Goal: Information Seeking & Learning: Learn about a topic

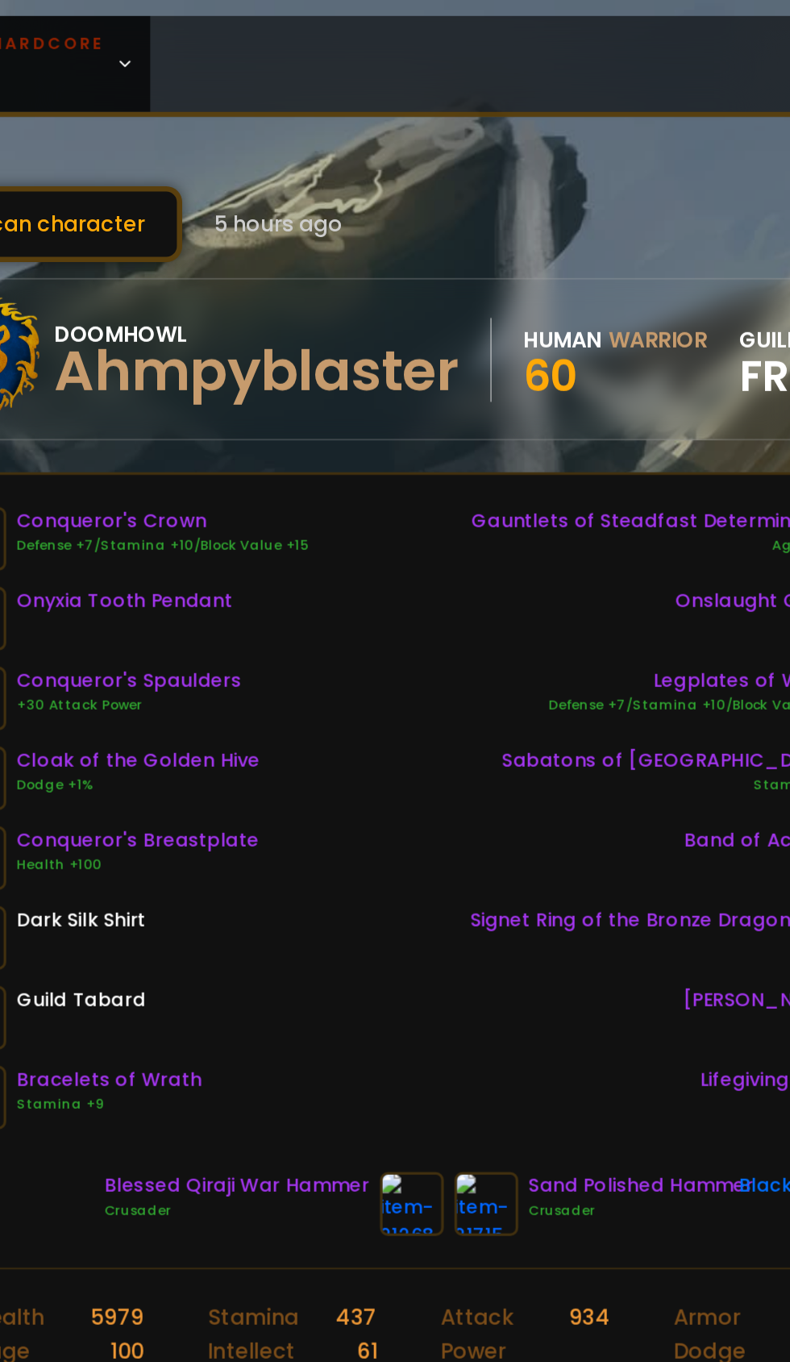
click at [195, 40] on link "Classic Hardcore AOTC" at bounding box center [118, 39] width 216 height 58
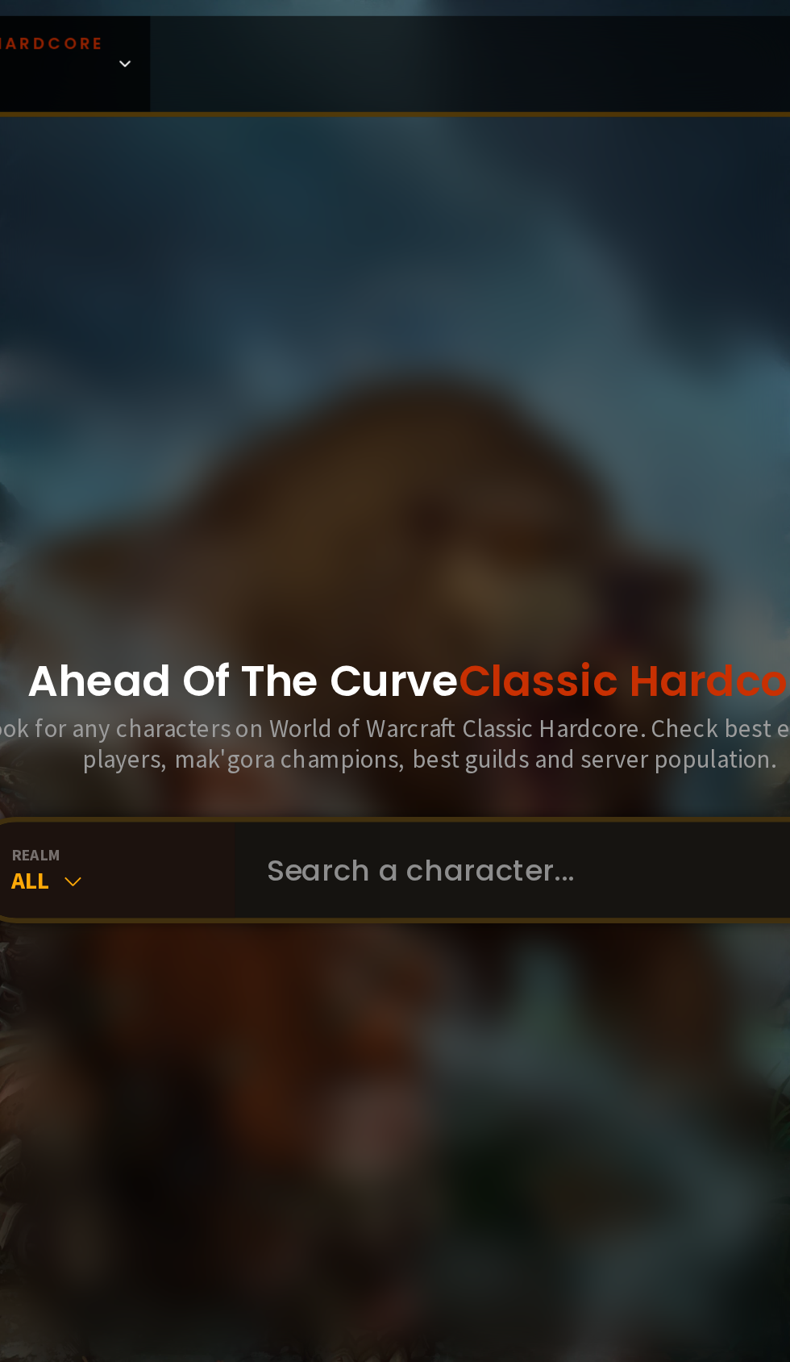
click at [408, 556] on input "text" at bounding box center [471, 527] width 368 height 58
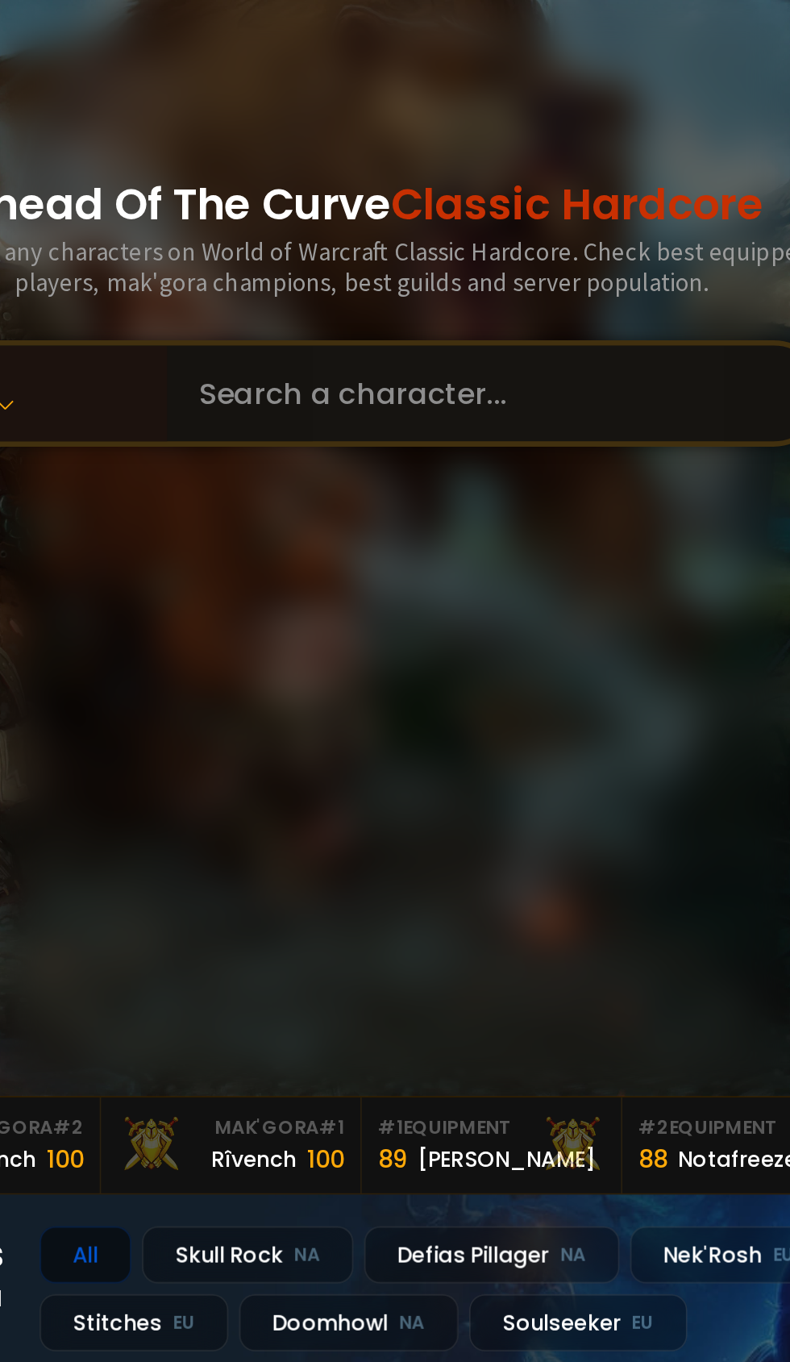
type input "W"
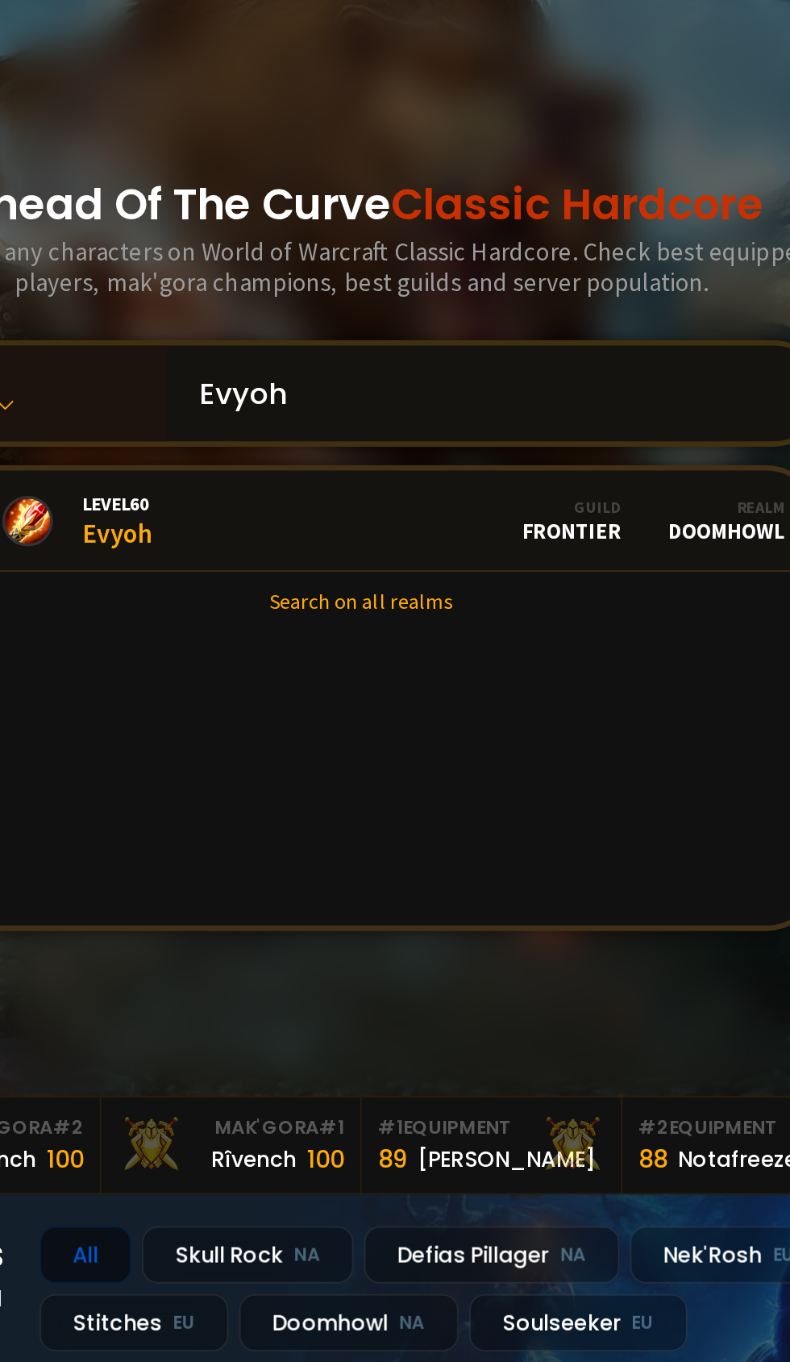
type input "Evyoh"
click at [389, 635] on link "Level 60 Evyoh Guild Frontier Realm Doomhowl" at bounding box center [395, 604] width 552 height 61
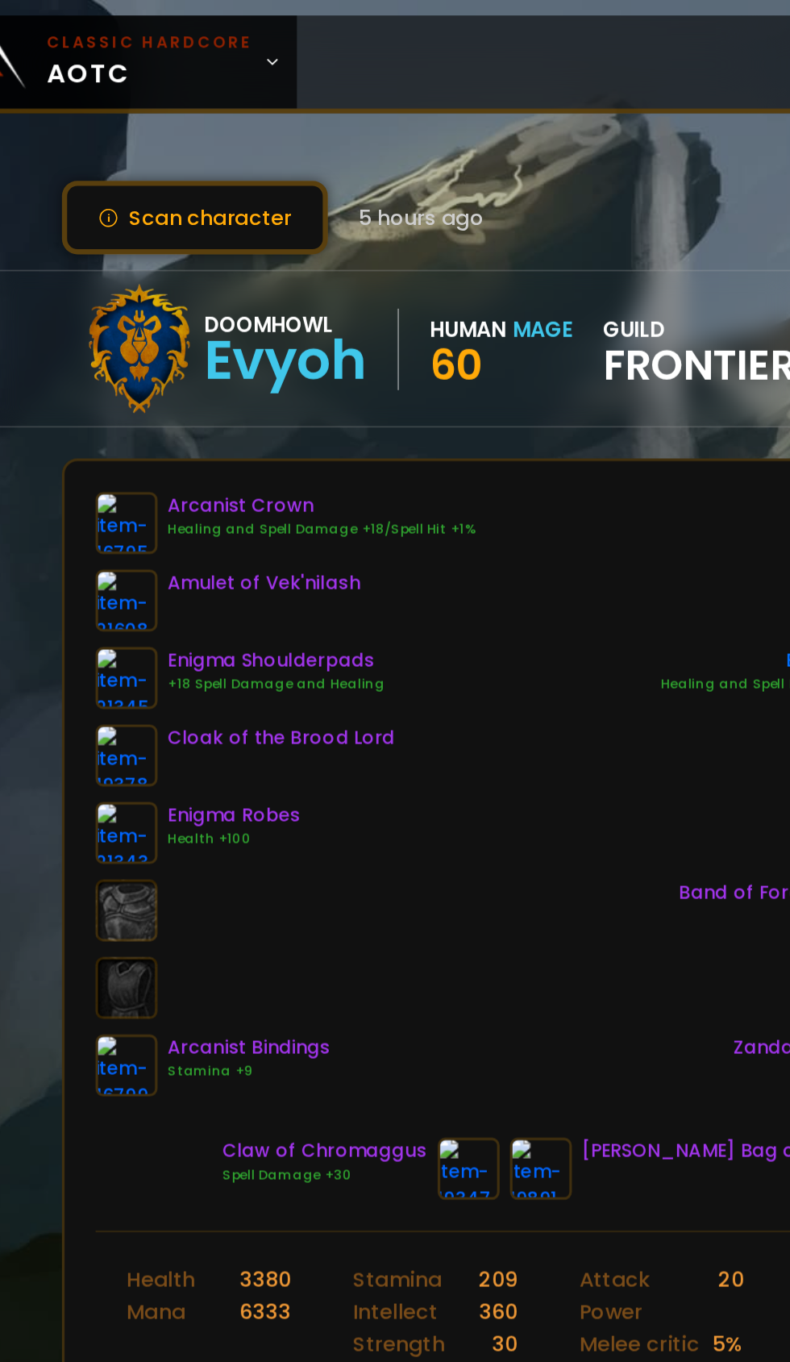
click at [119, 514] on img at bounding box center [119, 520] width 39 height 39
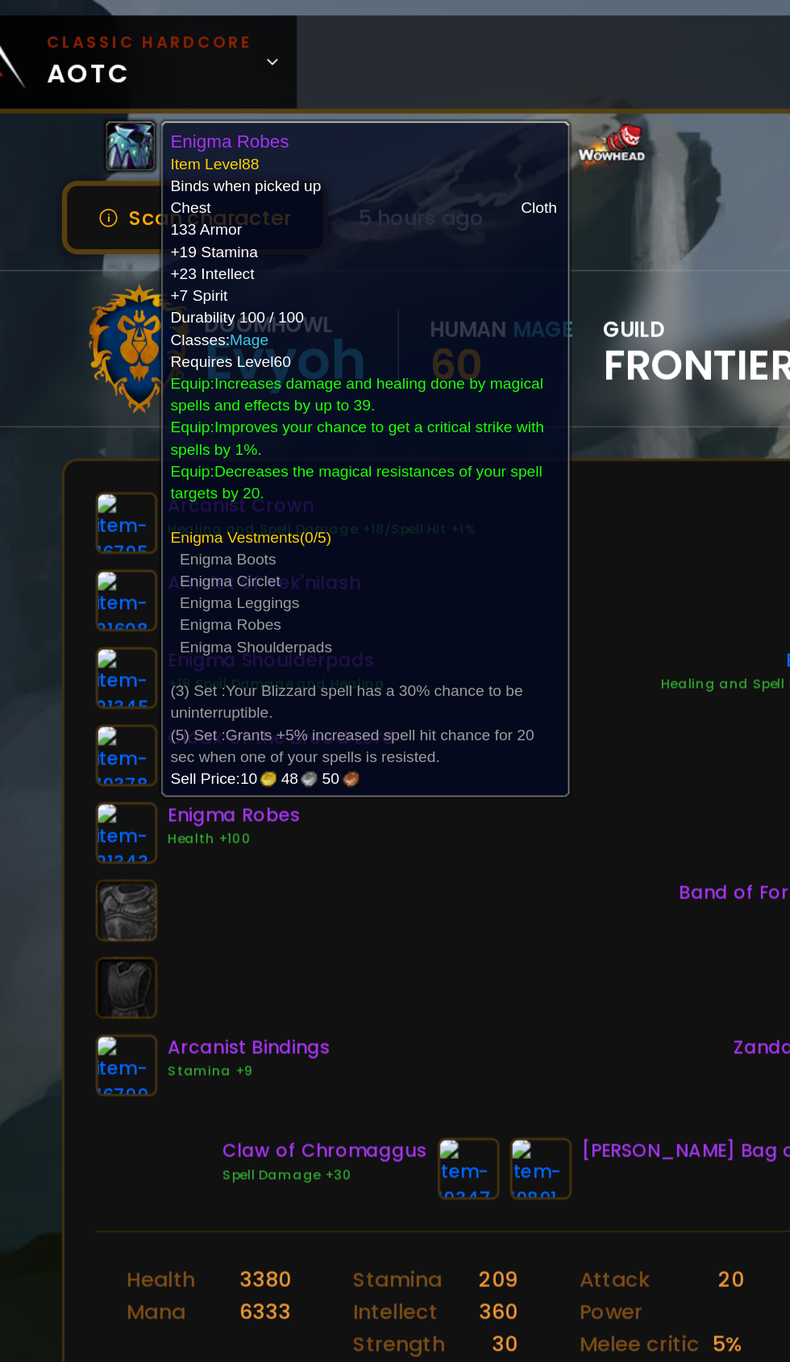
click at [380, 591] on div "Arcanist Crown Healing and Spell Damage +18/Spell Hit +1% Amulet of Vek'nilash …" at bounding box center [395, 495] width 590 height 377
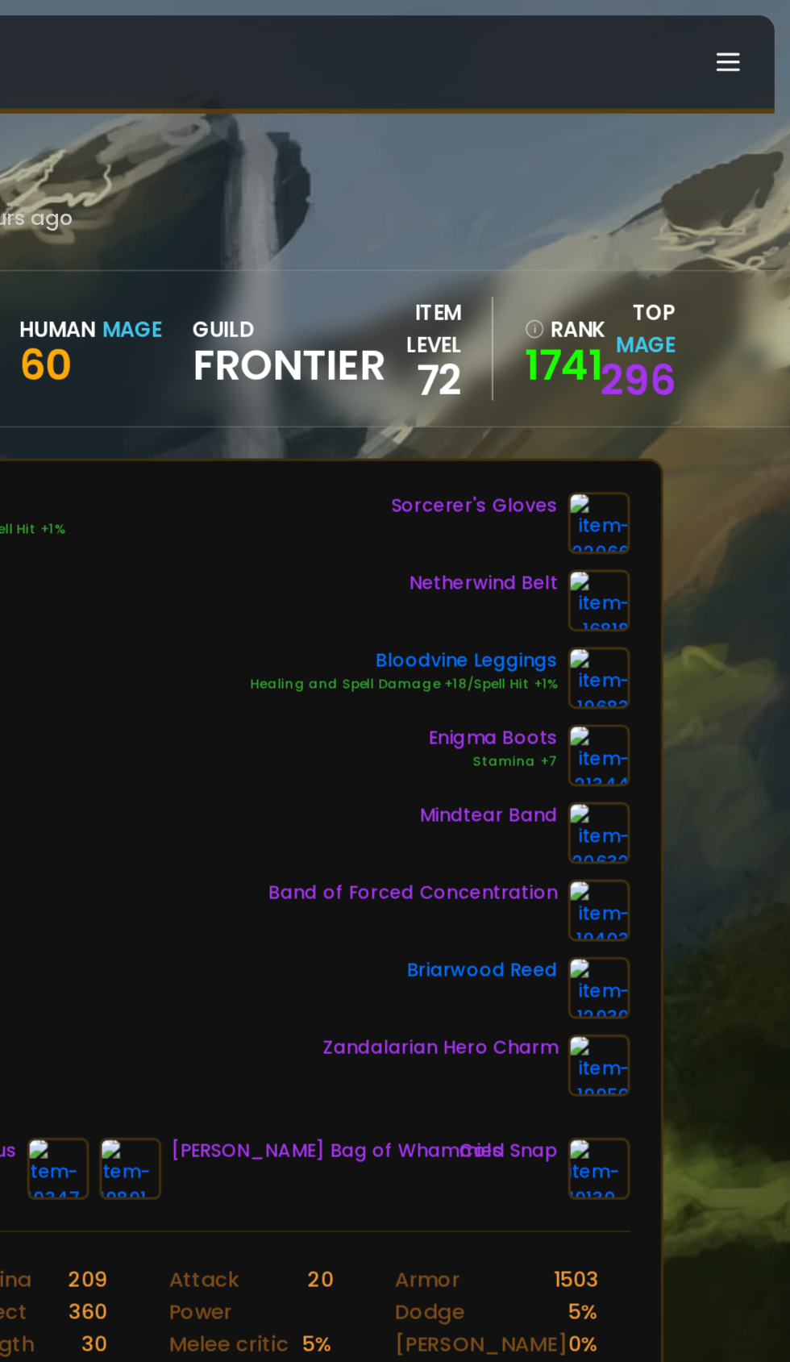
click at [686, 578] on img at bounding box center [671, 568] width 39 height 39
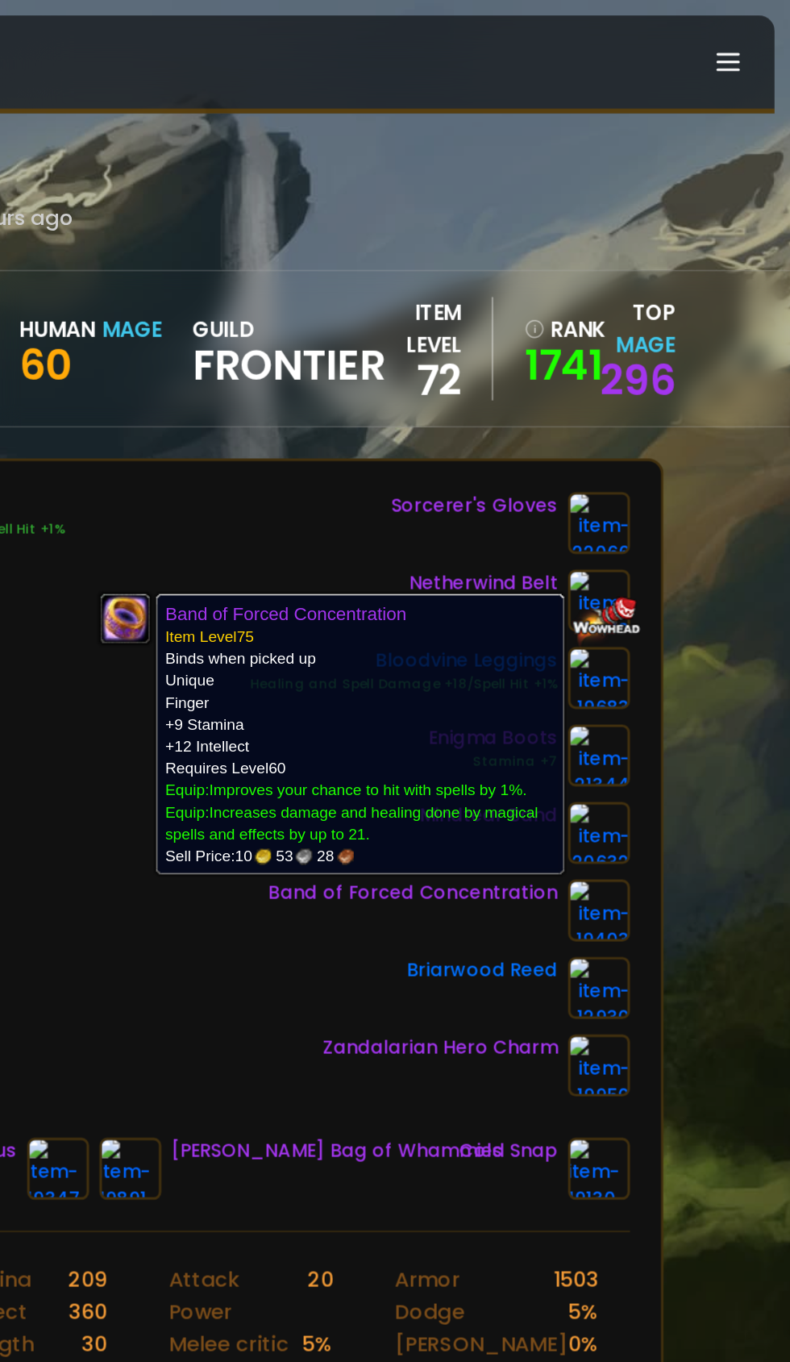
click at [402, 604] on div "Arcanist Crown Healing and Spell Damage +18/Spell Hit +1% Amulet of Vek'nilash …" at bounding box center [395, 495] width 590 height 377
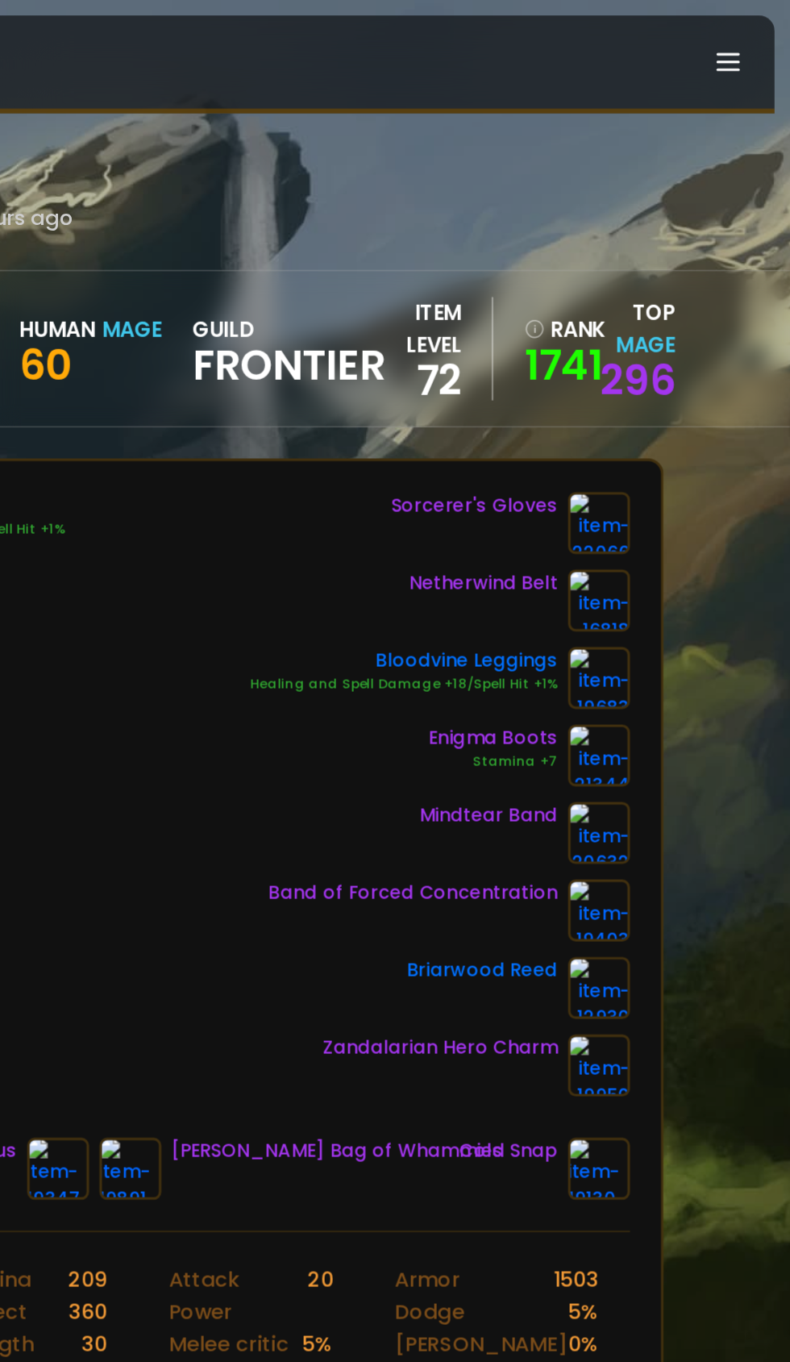
click at [673, 516] on img at bounding box center [671, 520] width 39 height 39
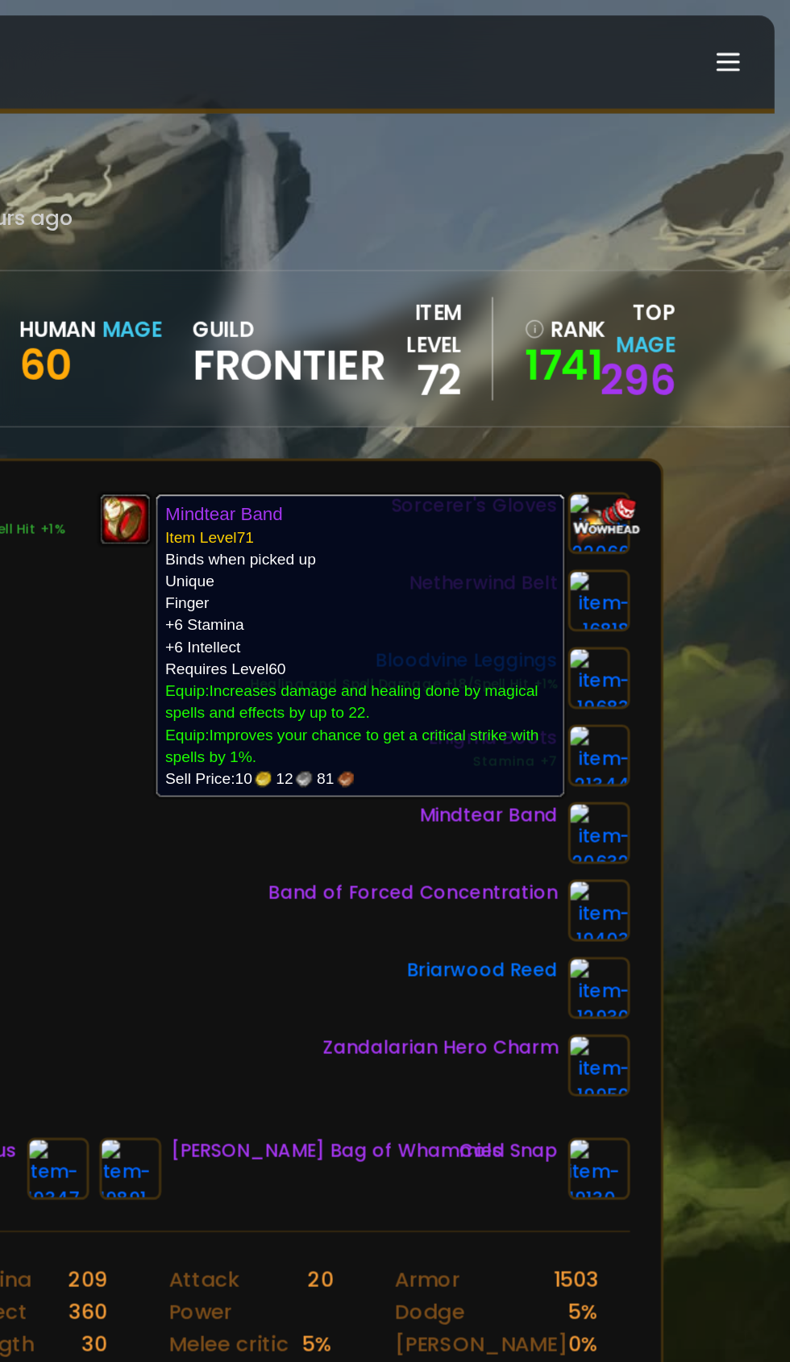
click at [374, 584] on div "Arcanist Crown Healing and Spell Damage +18/Spell Hit +1% Amulet of Vek'nilash …" at bounding box center [395, 495] width 590 height 377
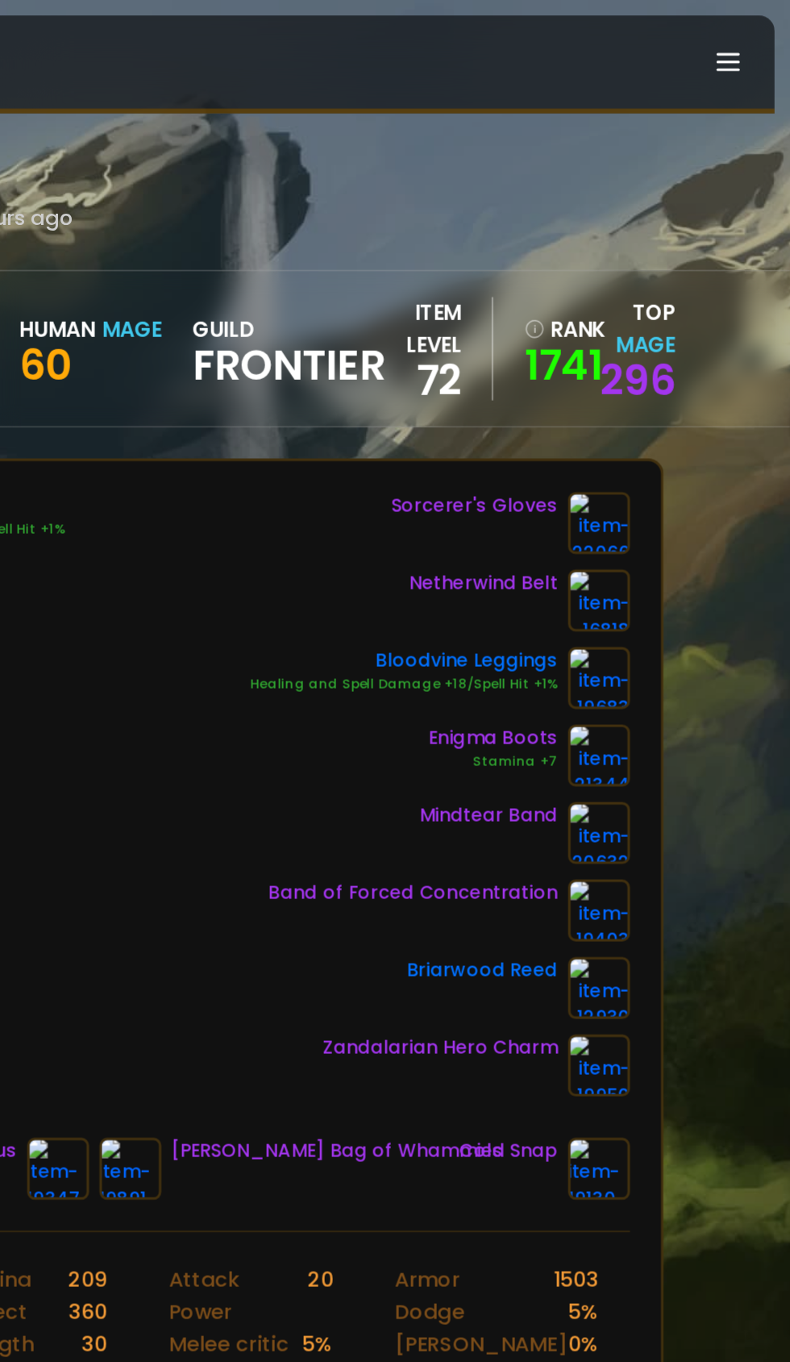
click at [674, 569] on img at bounding box center [671, 568] width 39 height 39
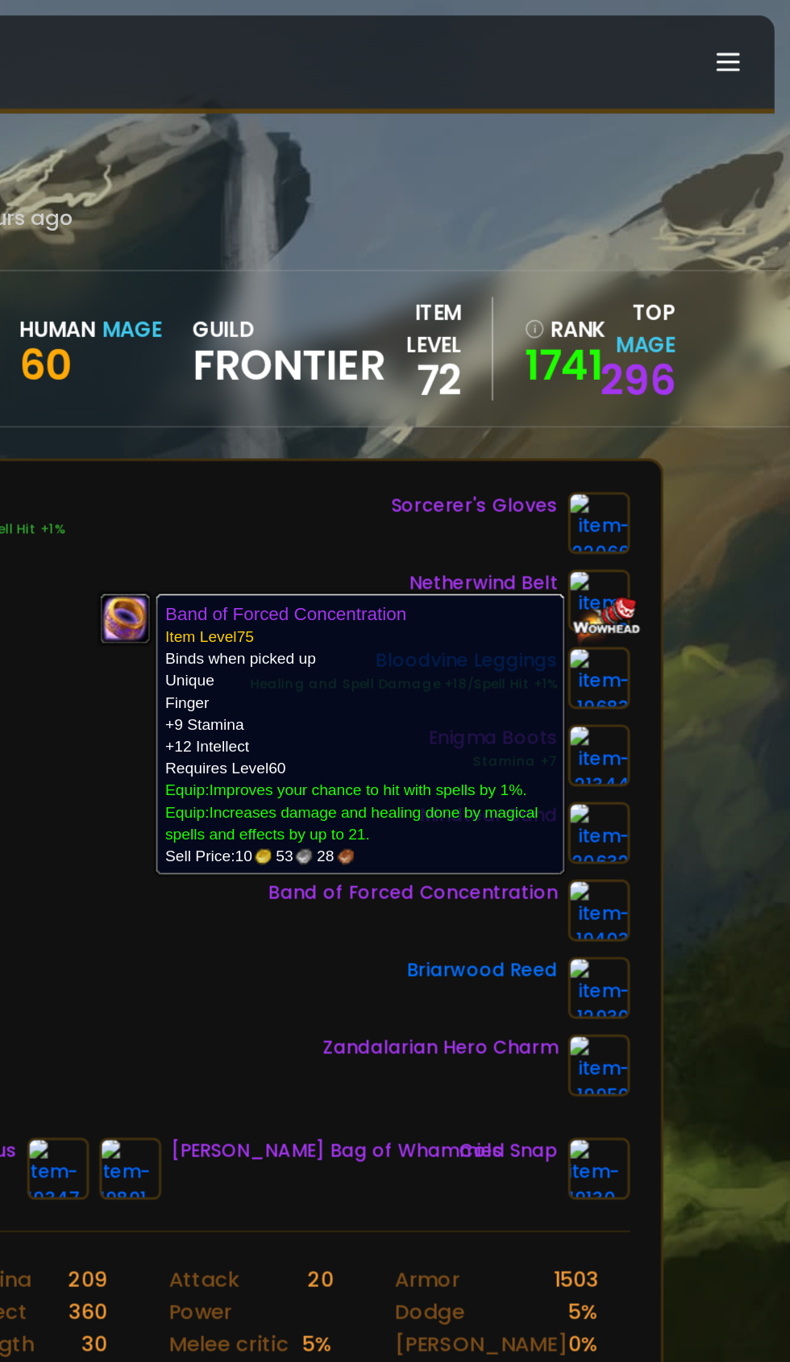
click at [406, 616] on div "Arcanist Crown Healing and Spell Damage +18/Spell Hit +1% Amulet of Vek'nilash …" at bounding box center [395, 495] width 590 height 377
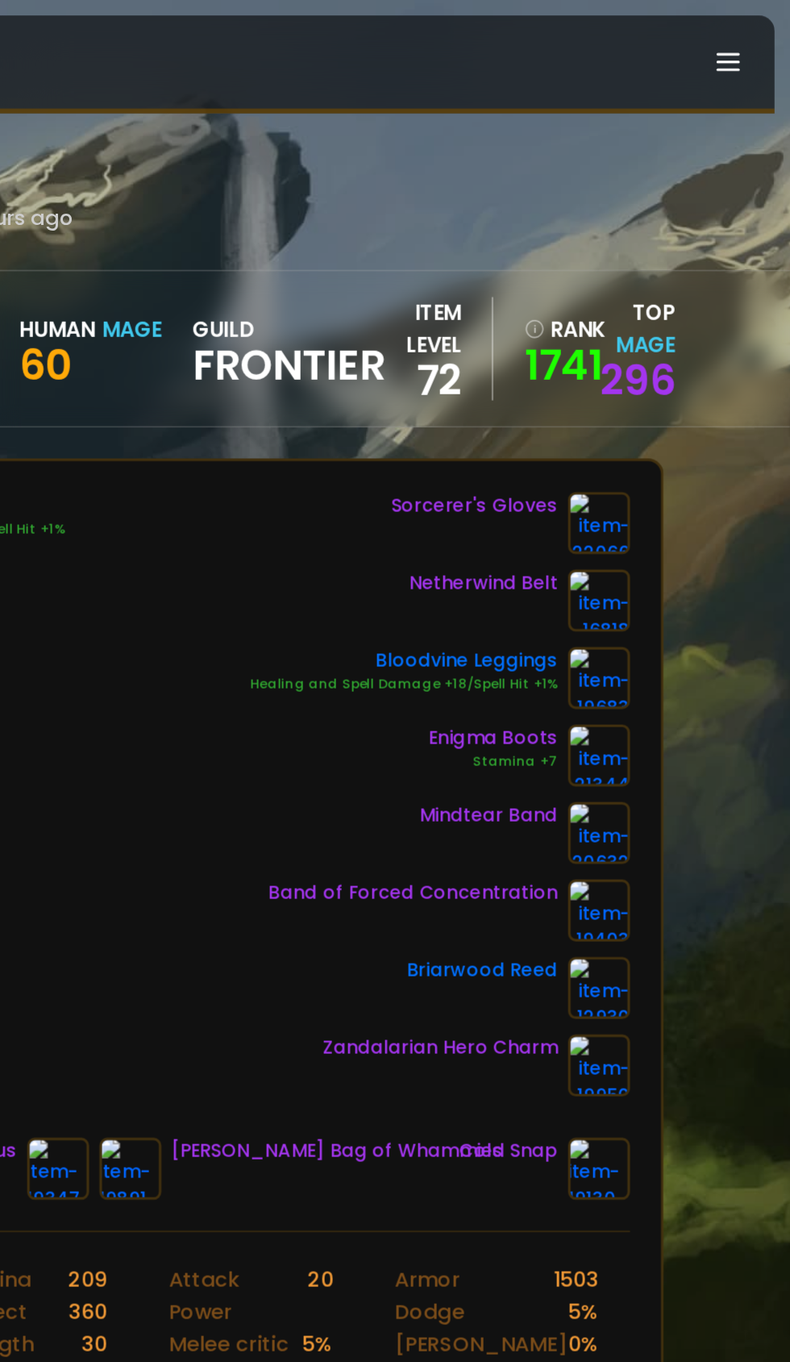
click at [671, 521] on img at bounding box center [671, 520] width 39 height 39
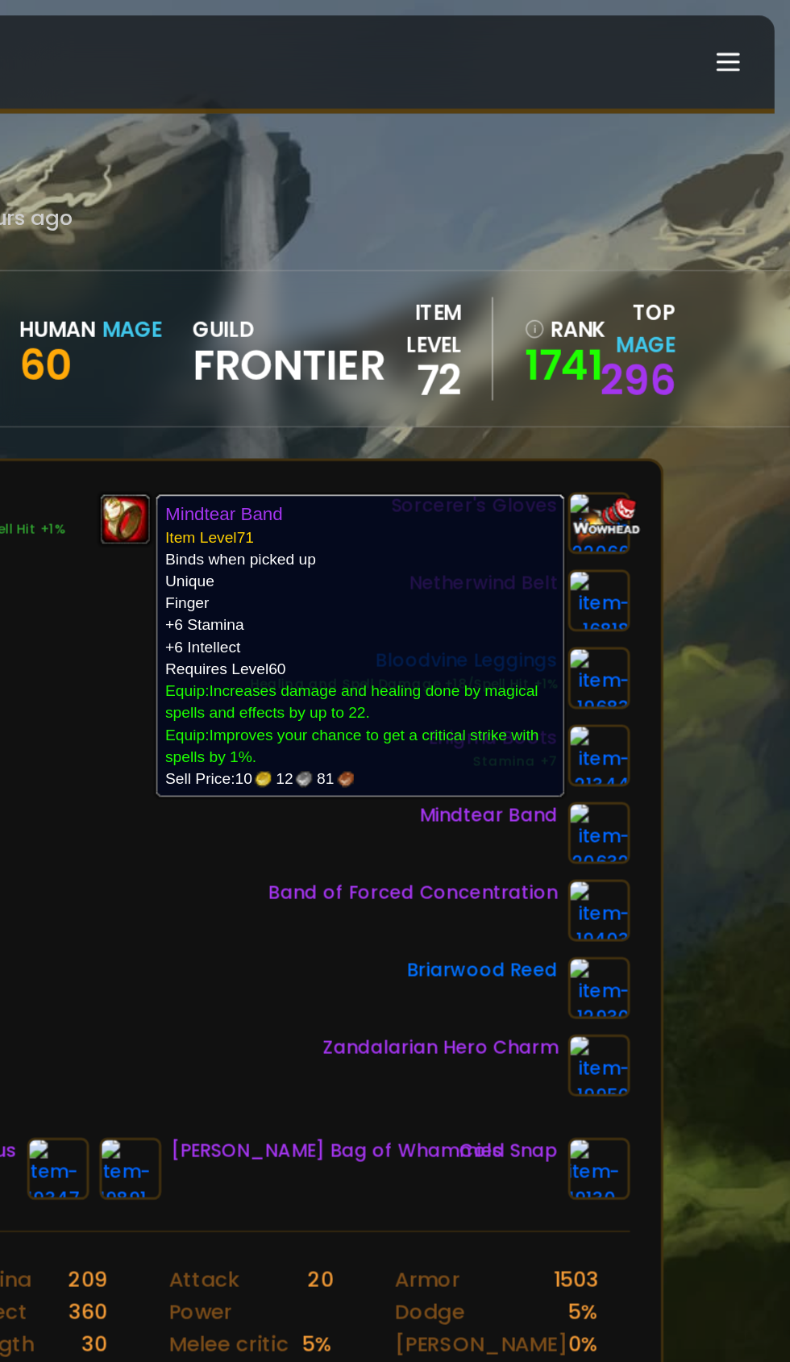
click at [373, 590] on div "Arcanist Crown Healing and Spell Damage +18/Spell Hit +1% Amulet of Vek'nilash …" at bounding box center [395, 495] width 590 height 377
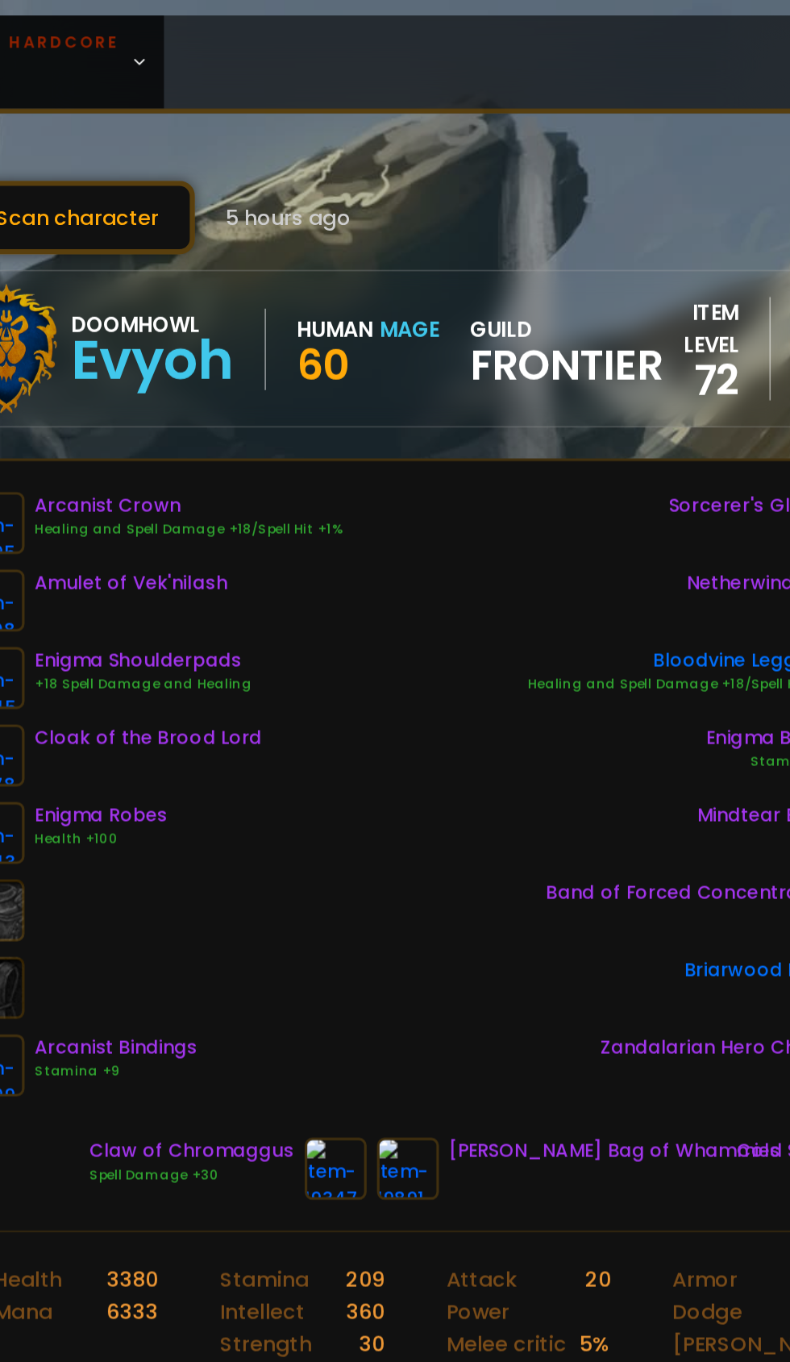
click at [350, 748] on link at bounding box center [333, 729] width 39 height 39
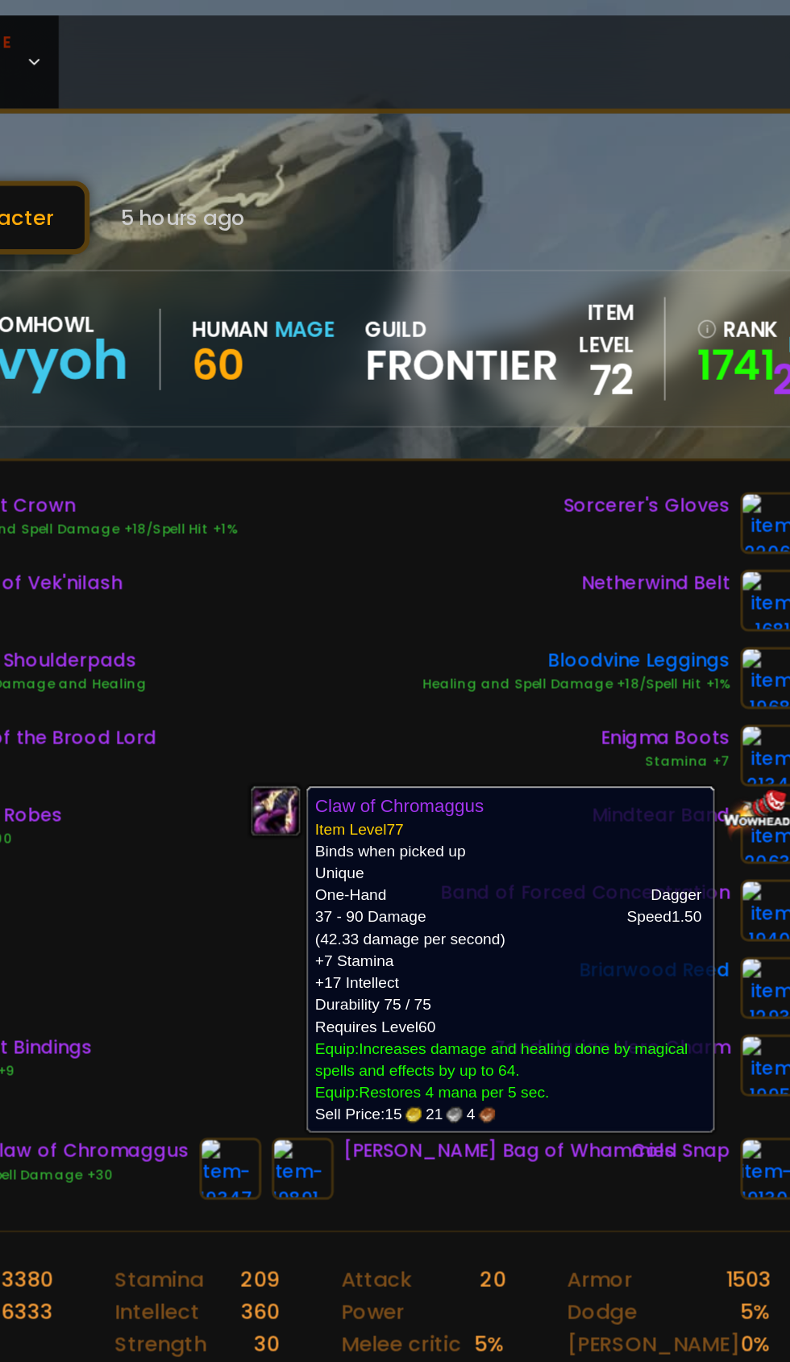
click at [451, 382] on div "Arcanist Crown Healing and Spell Damage +18/Spell Hit +1% Amulet of Vek'nilash …" at bounding box center [395, 495] width 590 height 377
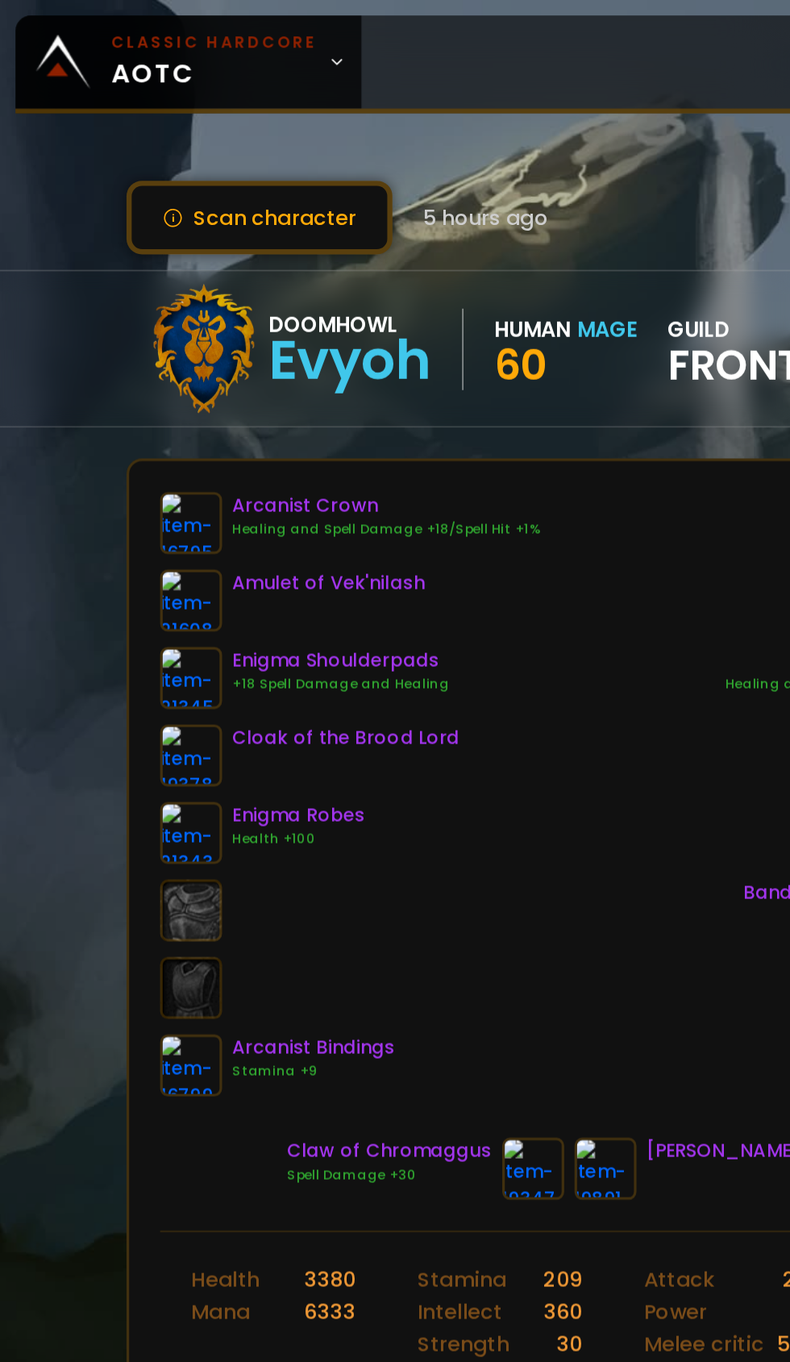
click at [208, 40] on icon at bounding box center [210, 38] width 11 height 11
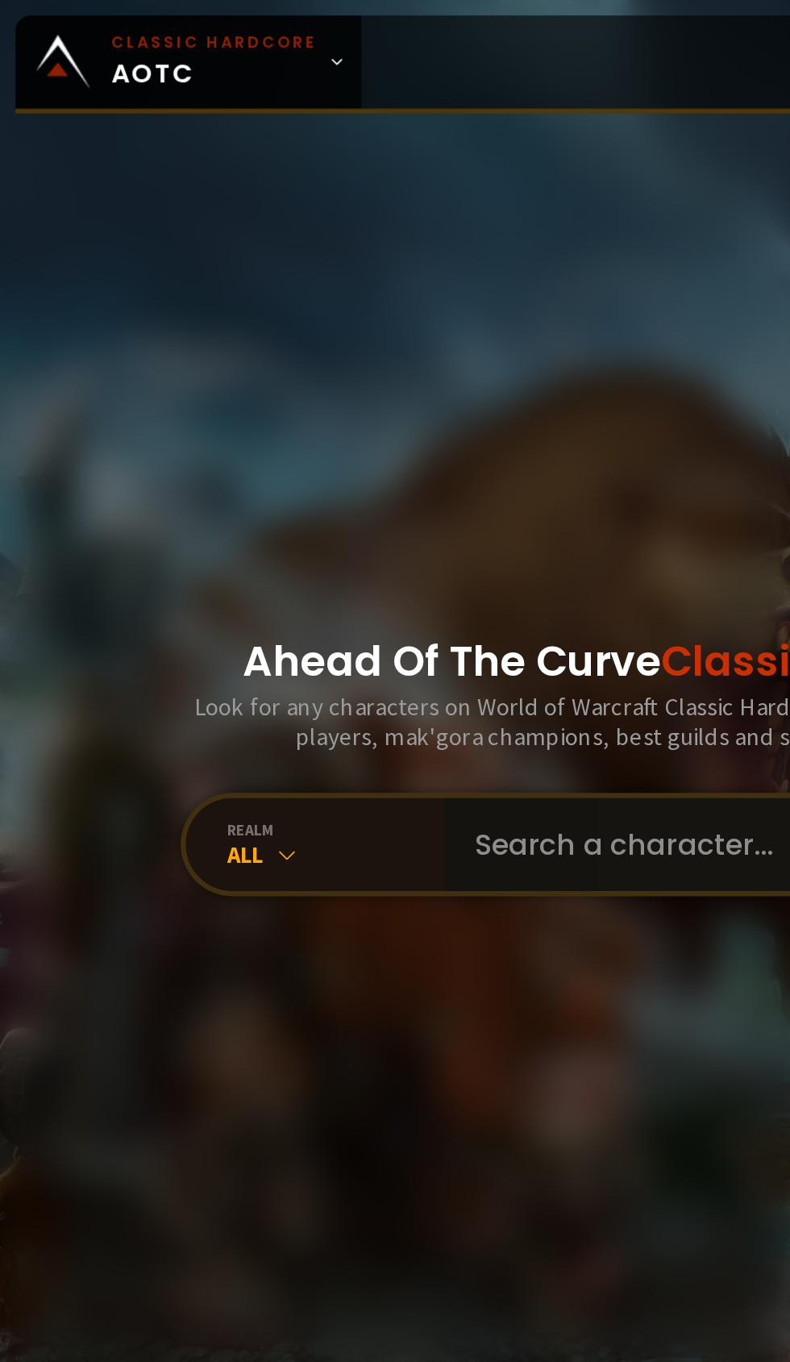
click at [394, 556] on input "text" at bounding box center [471, 527] width 368 height 58
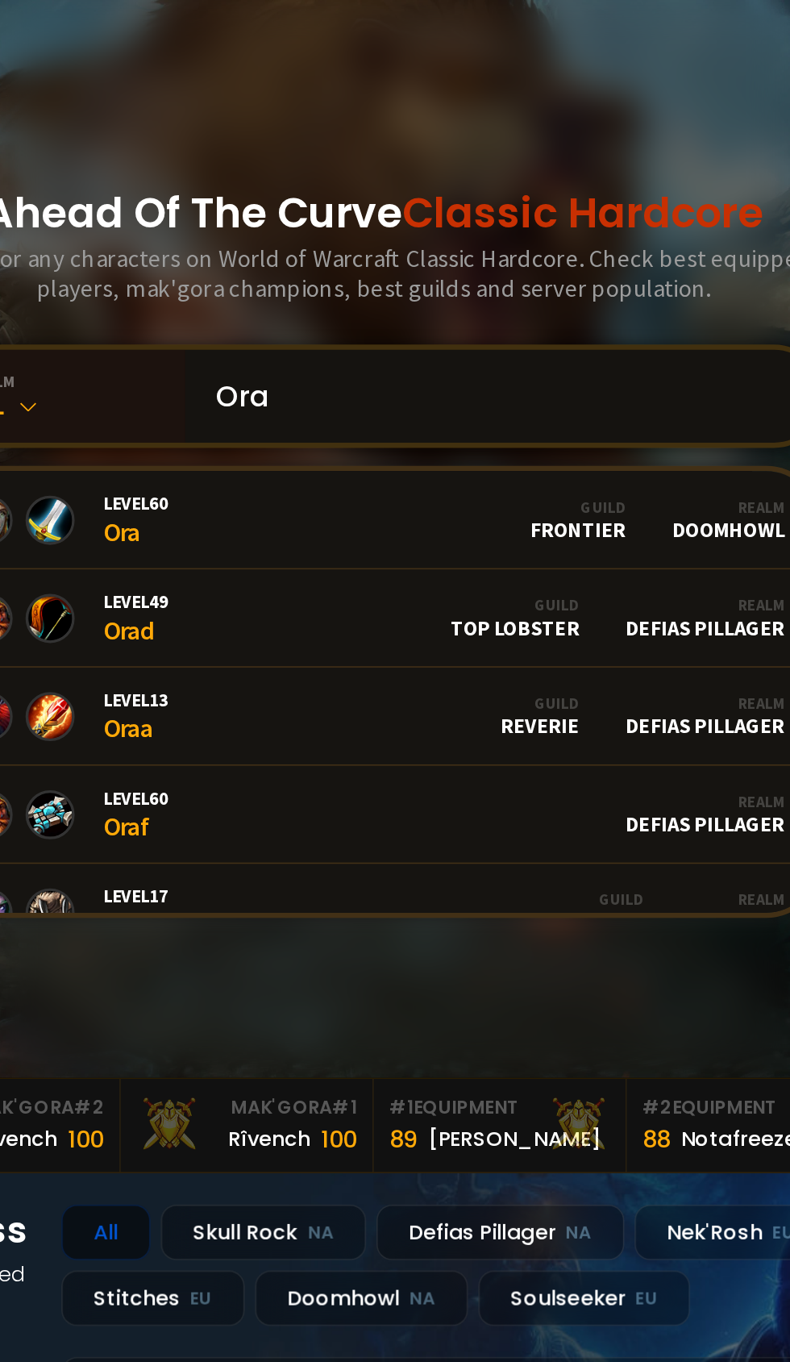
type input "Ora"
click at [460, 635] on link "Level 60 Ora Guild Frontier Realm Doomhowl" at bounding box center [395, 604] width 552 height 61
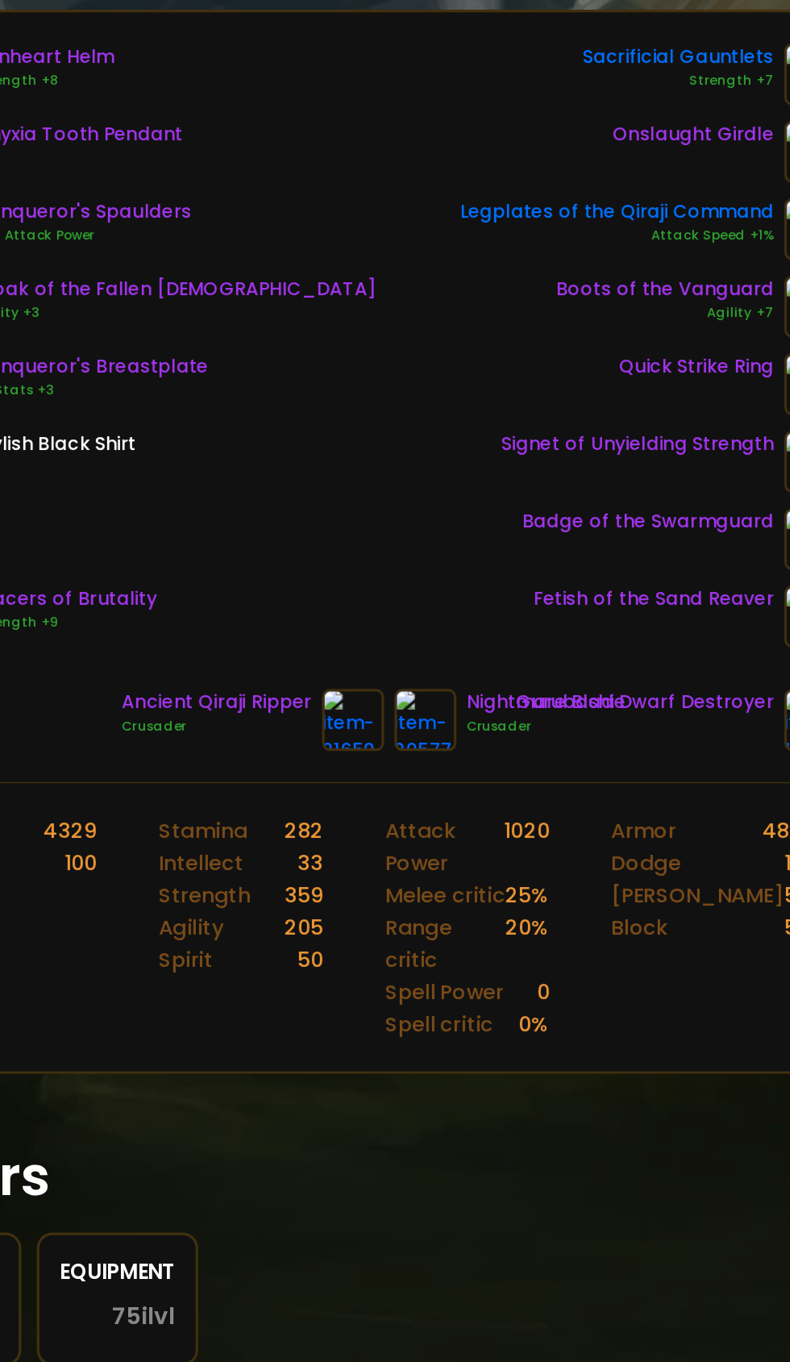
click at [416, 734] on img at bounding box center [427, 729] width 39 height 39
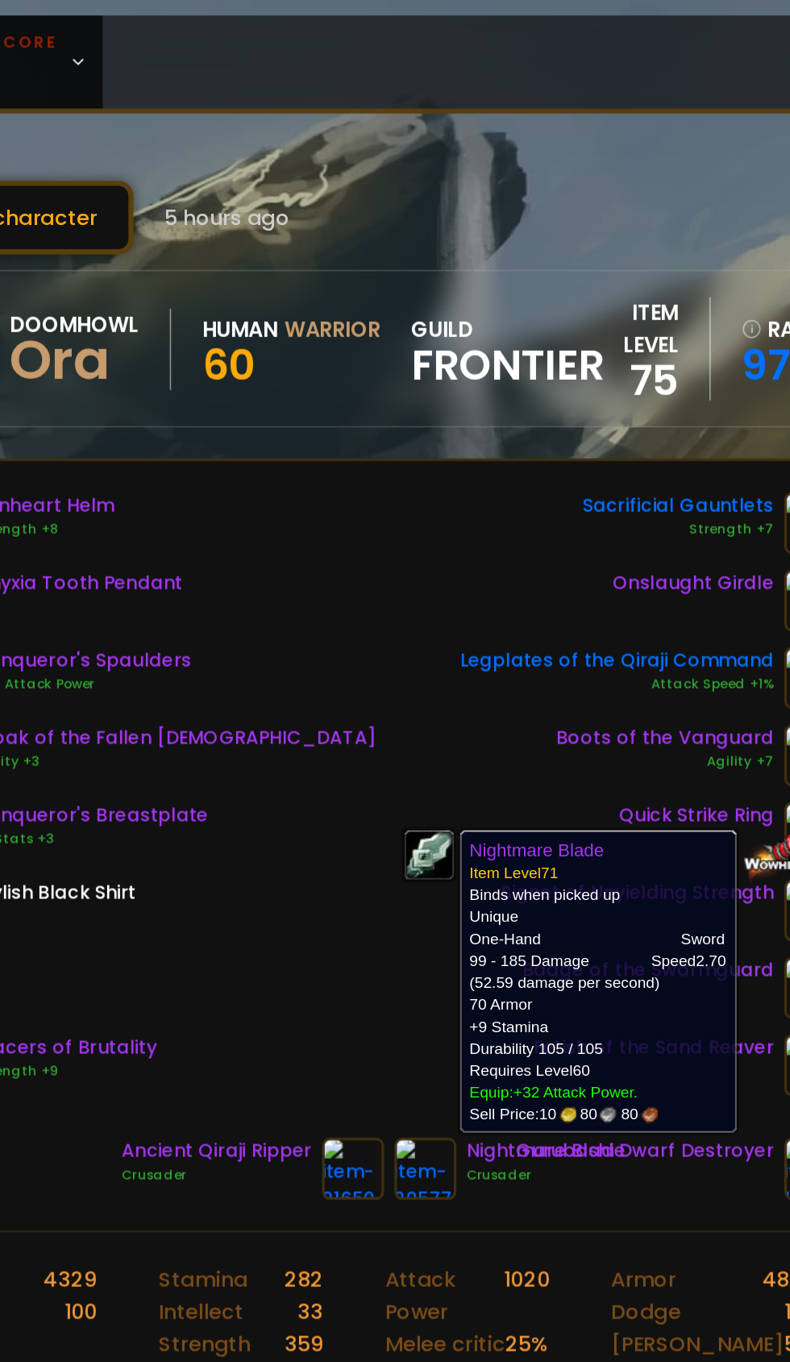
click at [373, 730] on img at bounding box center [382, 729] width 39 height 39
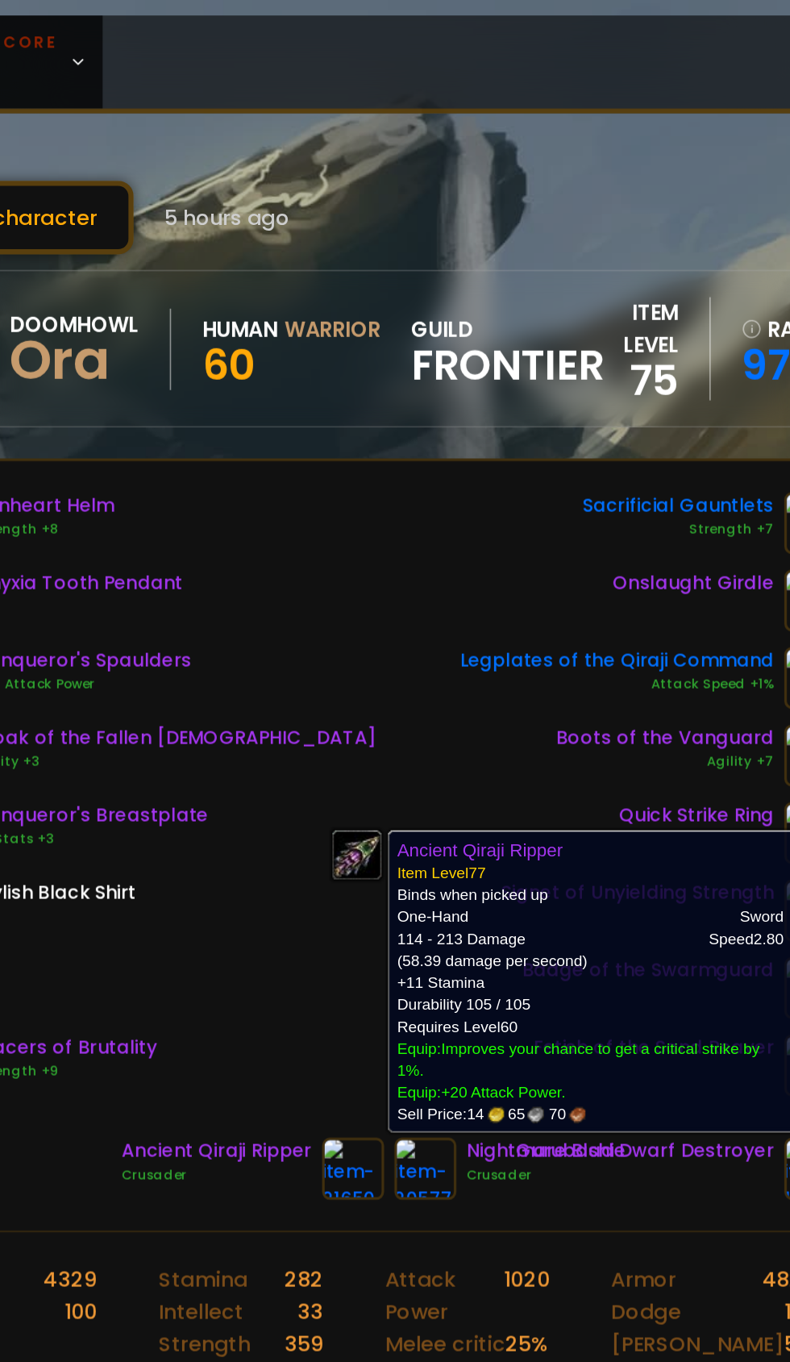
click at [415, 378] on div "Lionheart Helm Strength +8 Onyxia Tooth Pendant Conqueror's Spaulders +30 Attac…" at bounding box center [395, 495] width 590 height 377
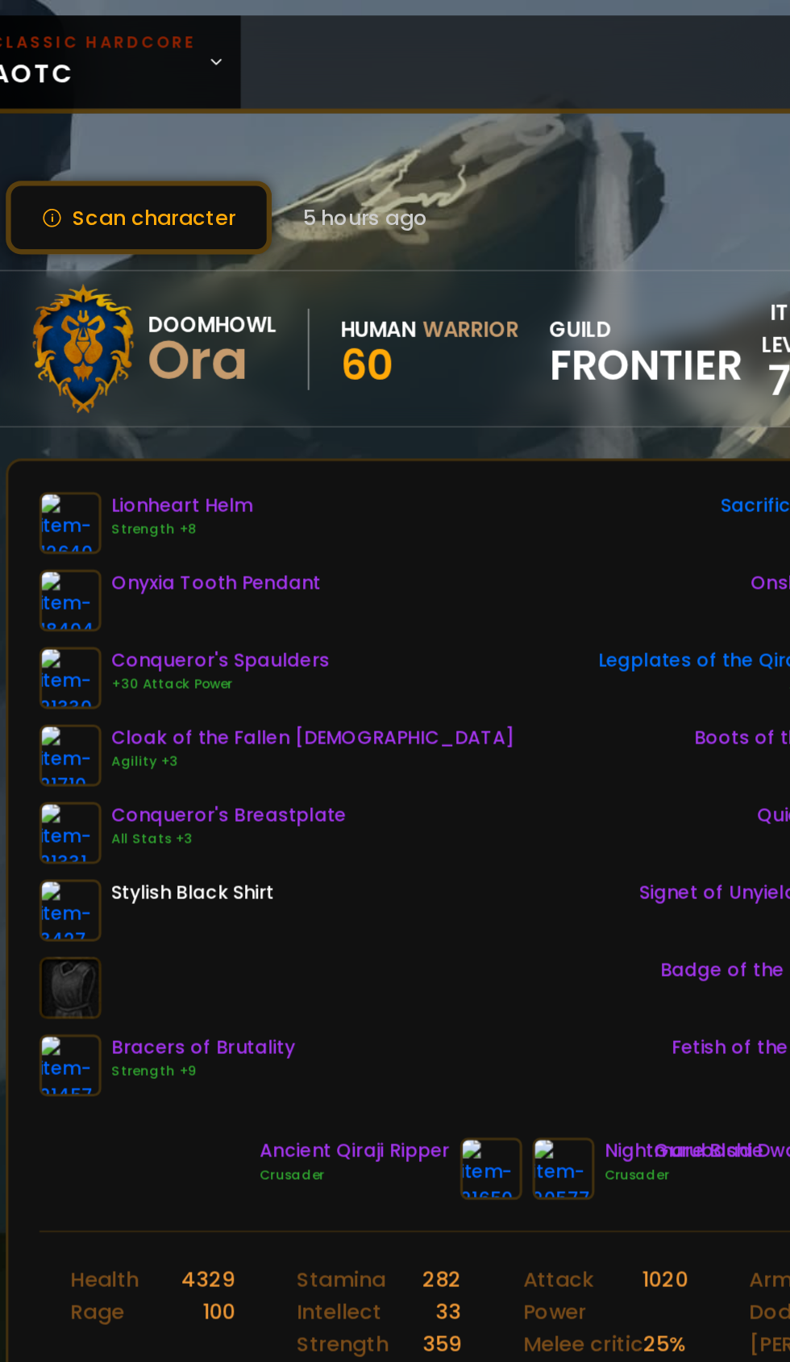
click at [125, 470] on img at bounding box center [119, 471] width 39 height 39
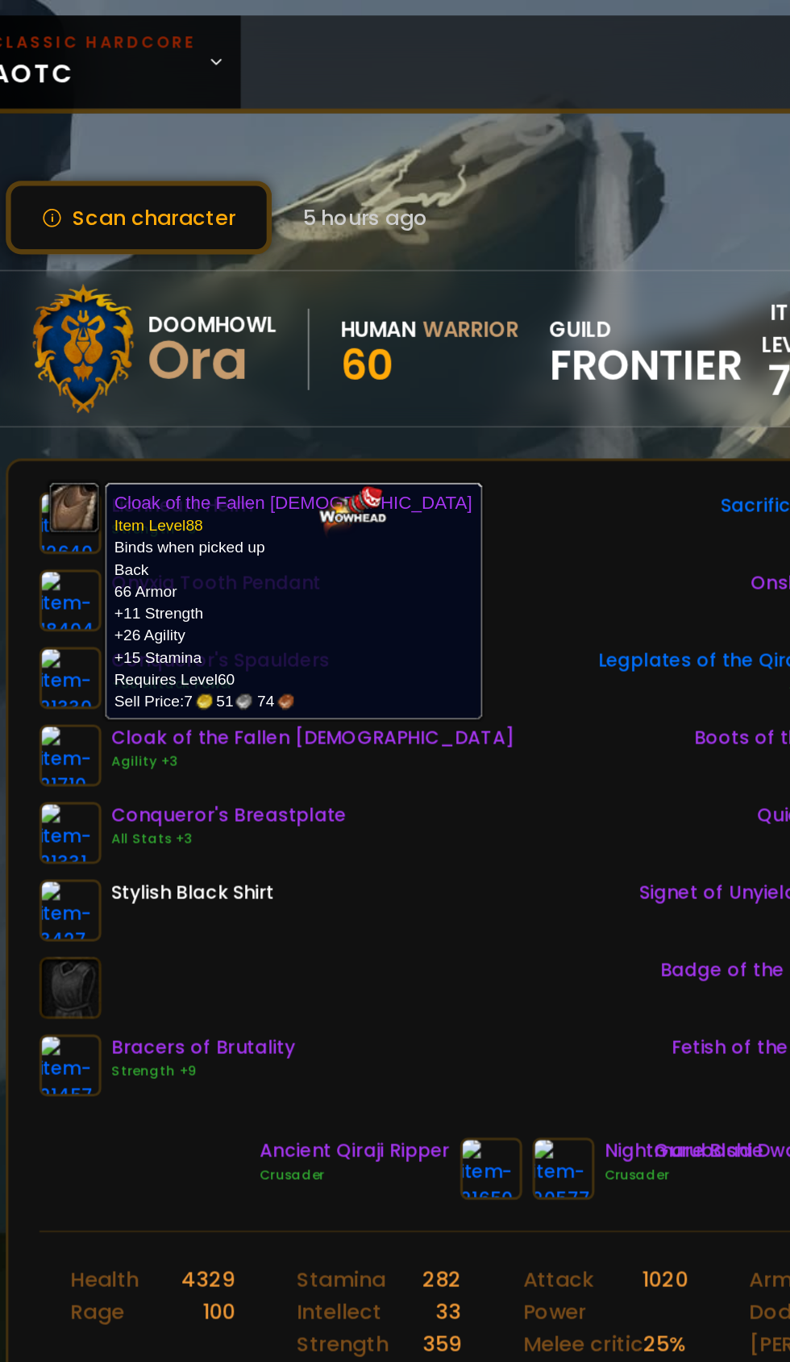
click at [370, 596] on div "Lionheart Helm Strength +8 Onyxia Tooth Pendant Conqueror's Spaulders +30 Attac…" at bounding box center [395, 495] width 590 height 377
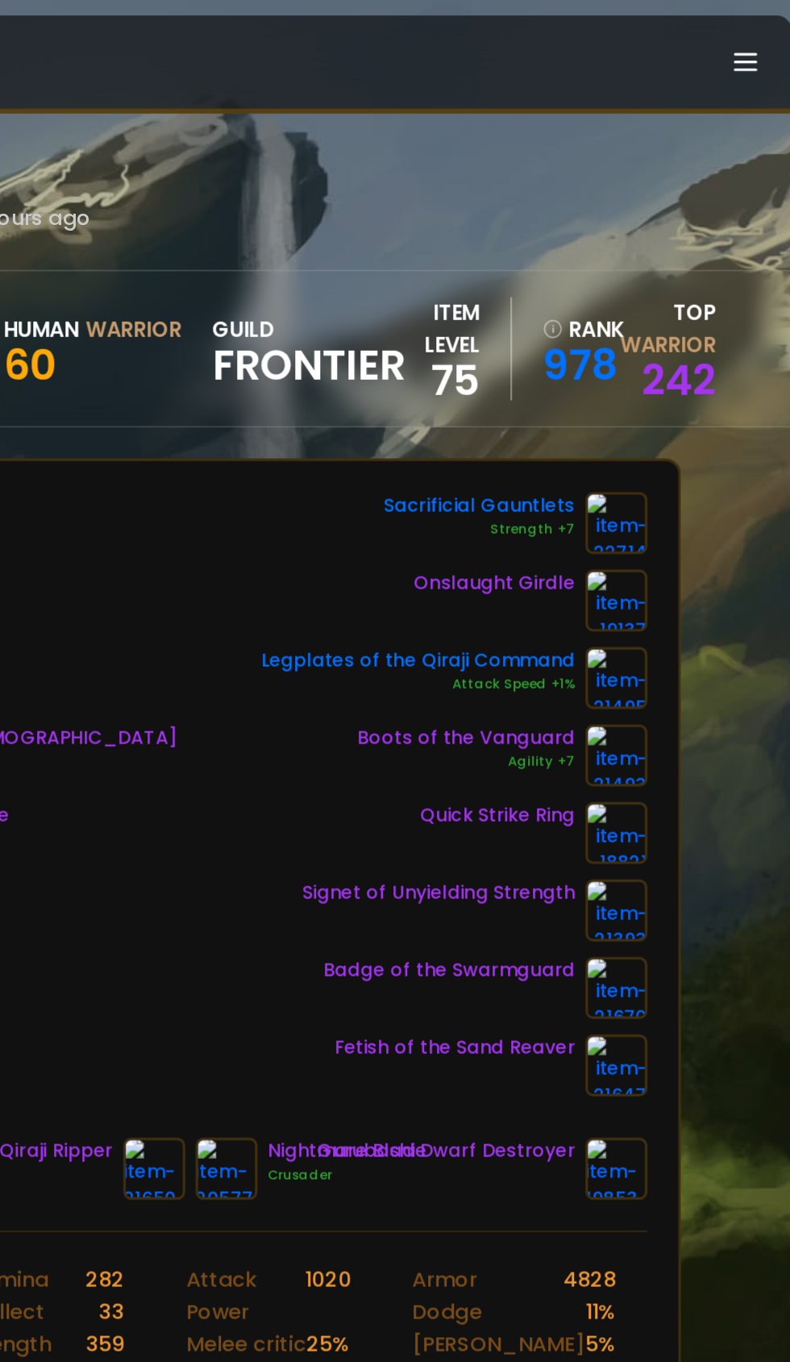
click at [687, 477] on img at bounding box center [671, 471] width 39 height 39
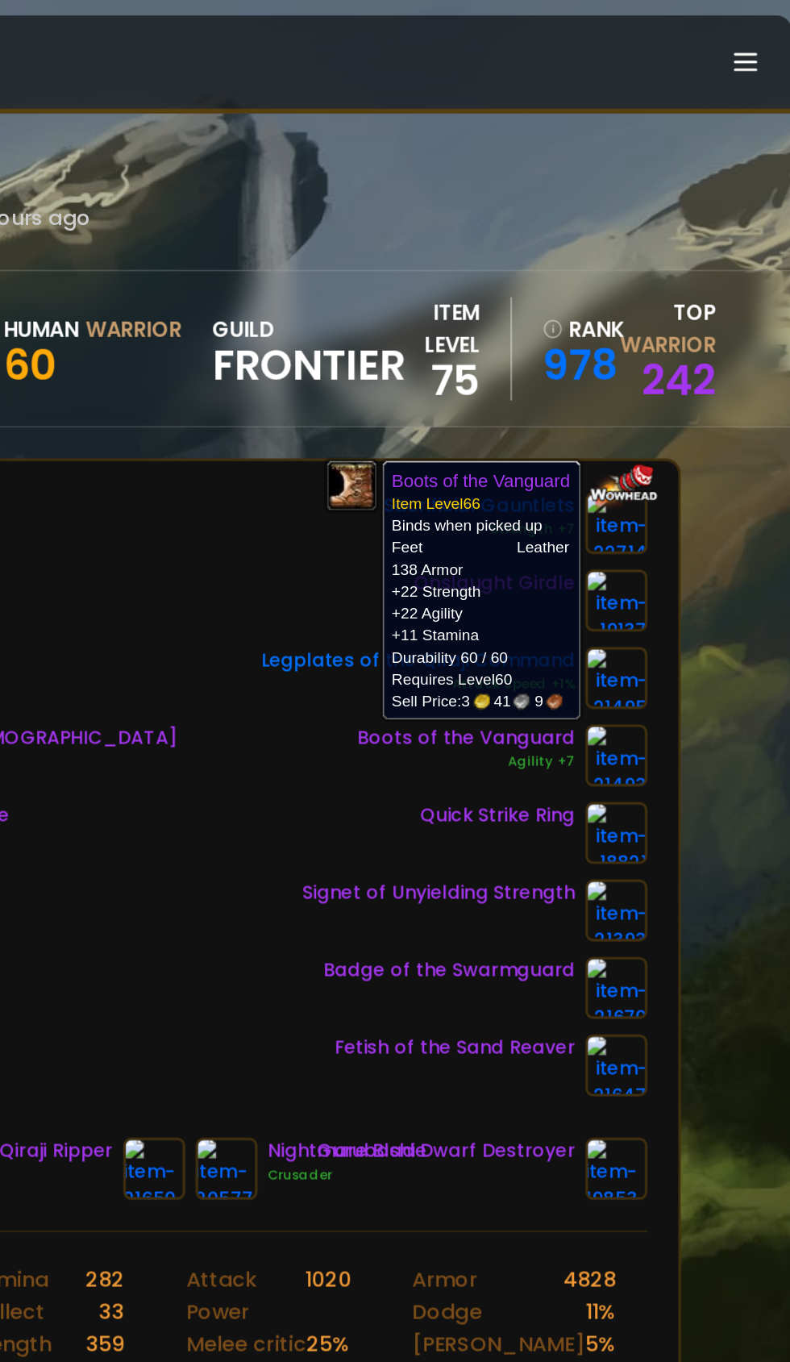
click at [677, 569] on img at bounding box center [671, 568] width 39 height 39
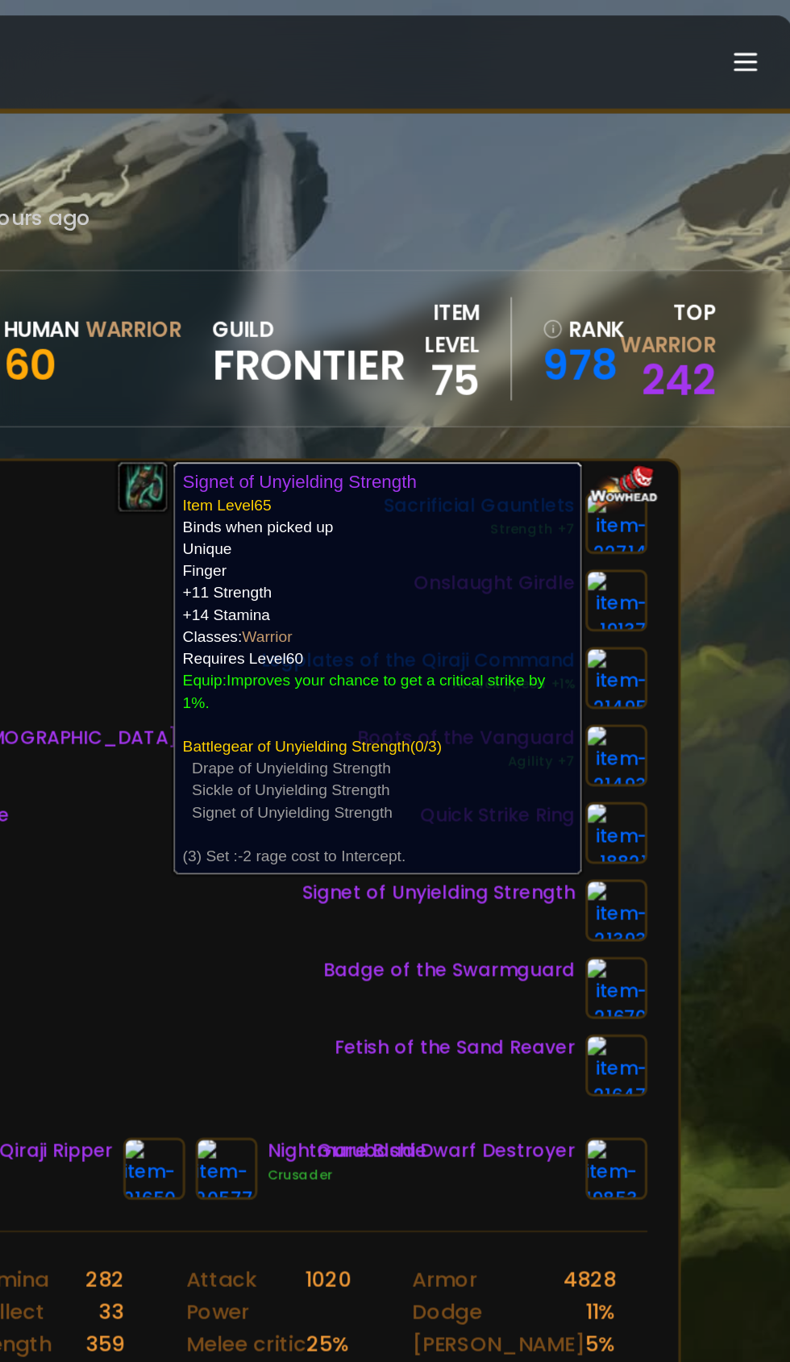
click at [676, 671] on img at bounding box center [671, 665] width 39 height 39
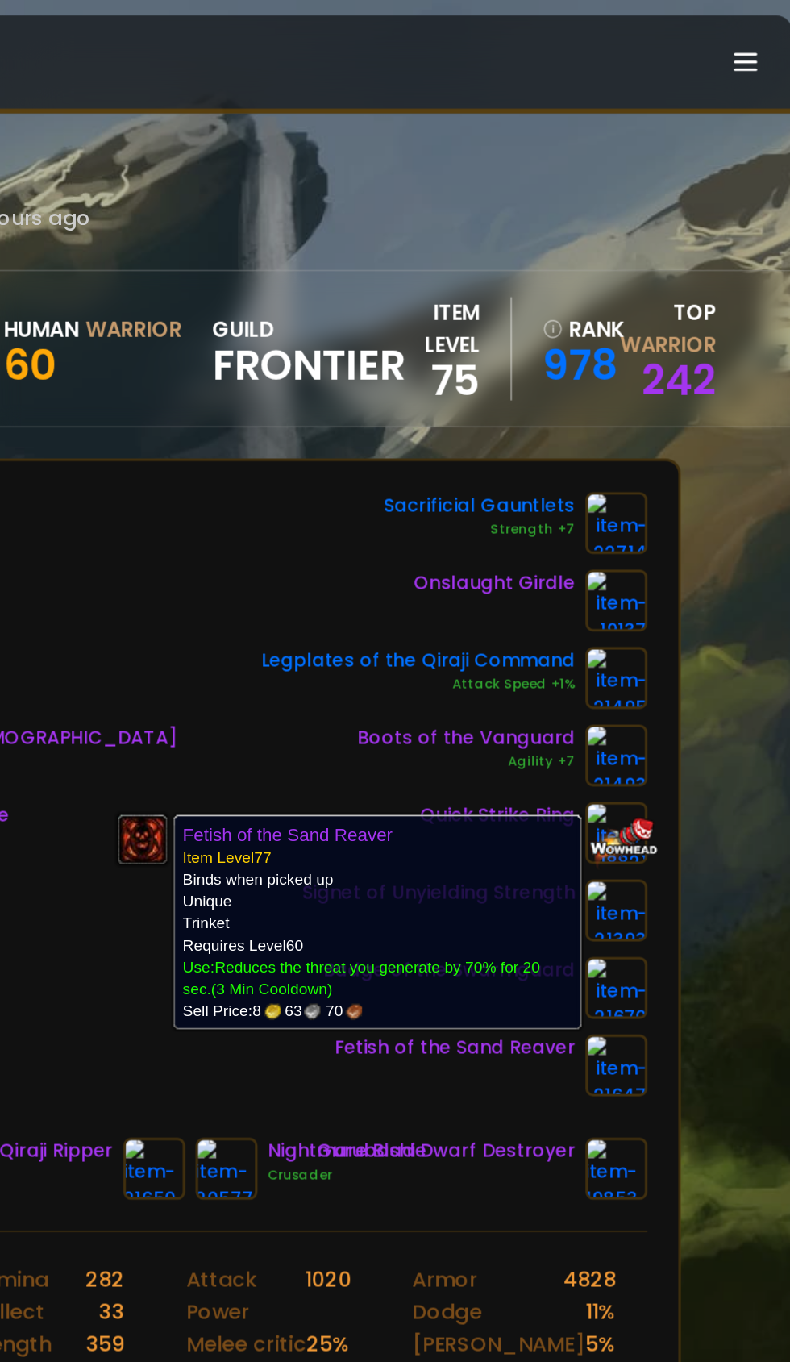
click at [398, 352] on div "Lionheart Helm Strength +8 Onyxia Tooth Pendant Conqueror's Spaulders +30 Attac…" at bounding box center [395, 495] width 590 height 377
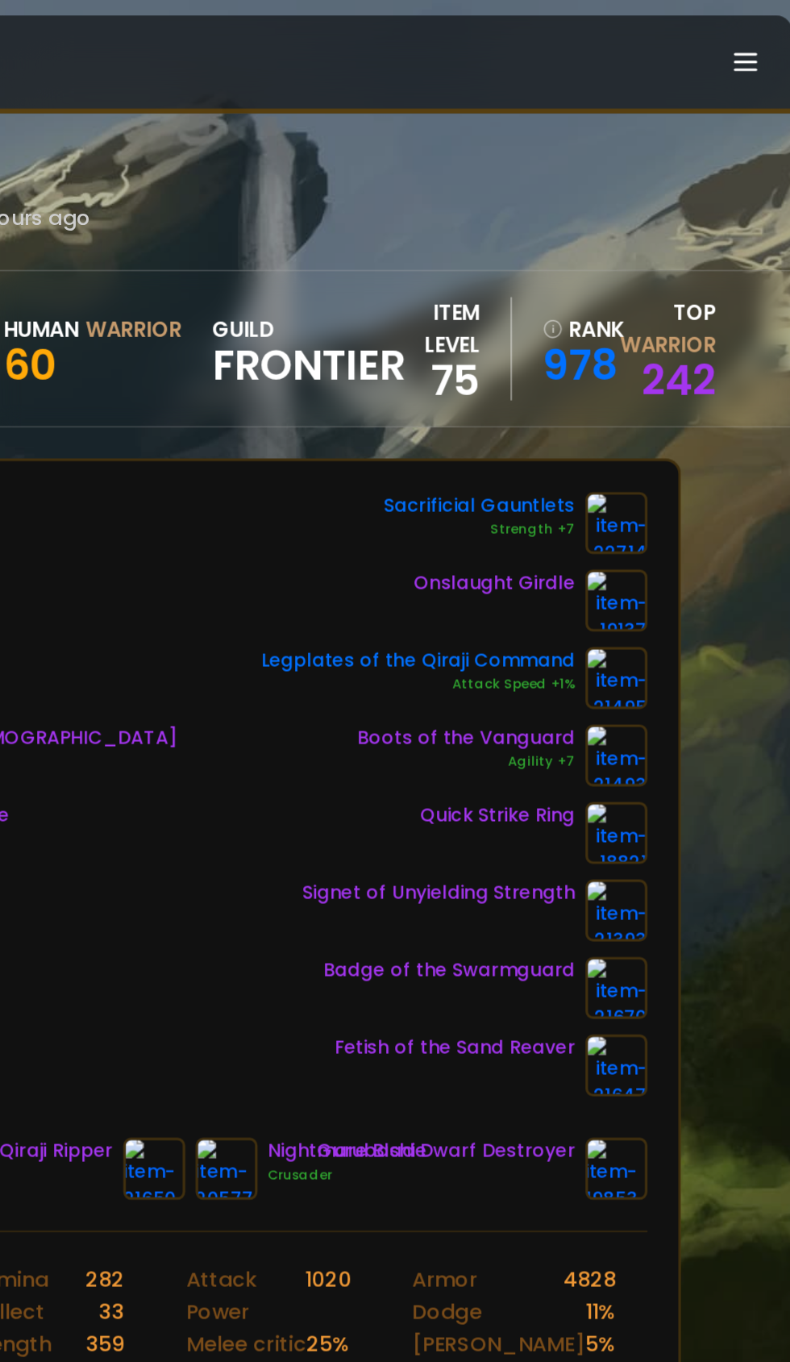
click at [667, 733] on img at bounding box center [671, 729] width 39 height 39
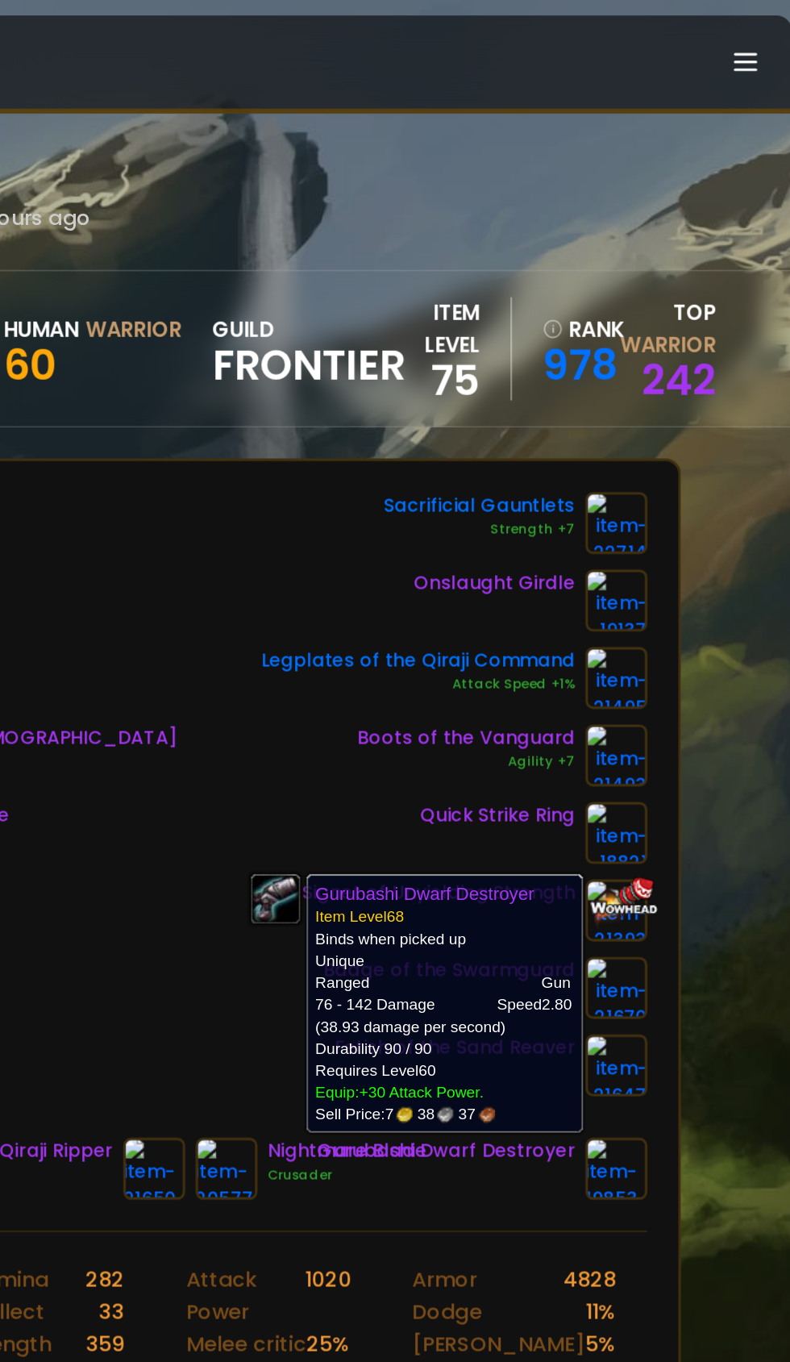
click at [361, 410] on div "Lionheart Helm Strength +8 Onyxia Tooth Pendant Conqueror's Spaulders +30 Attac…" at bounding box center [395, 495] width 590 height 377
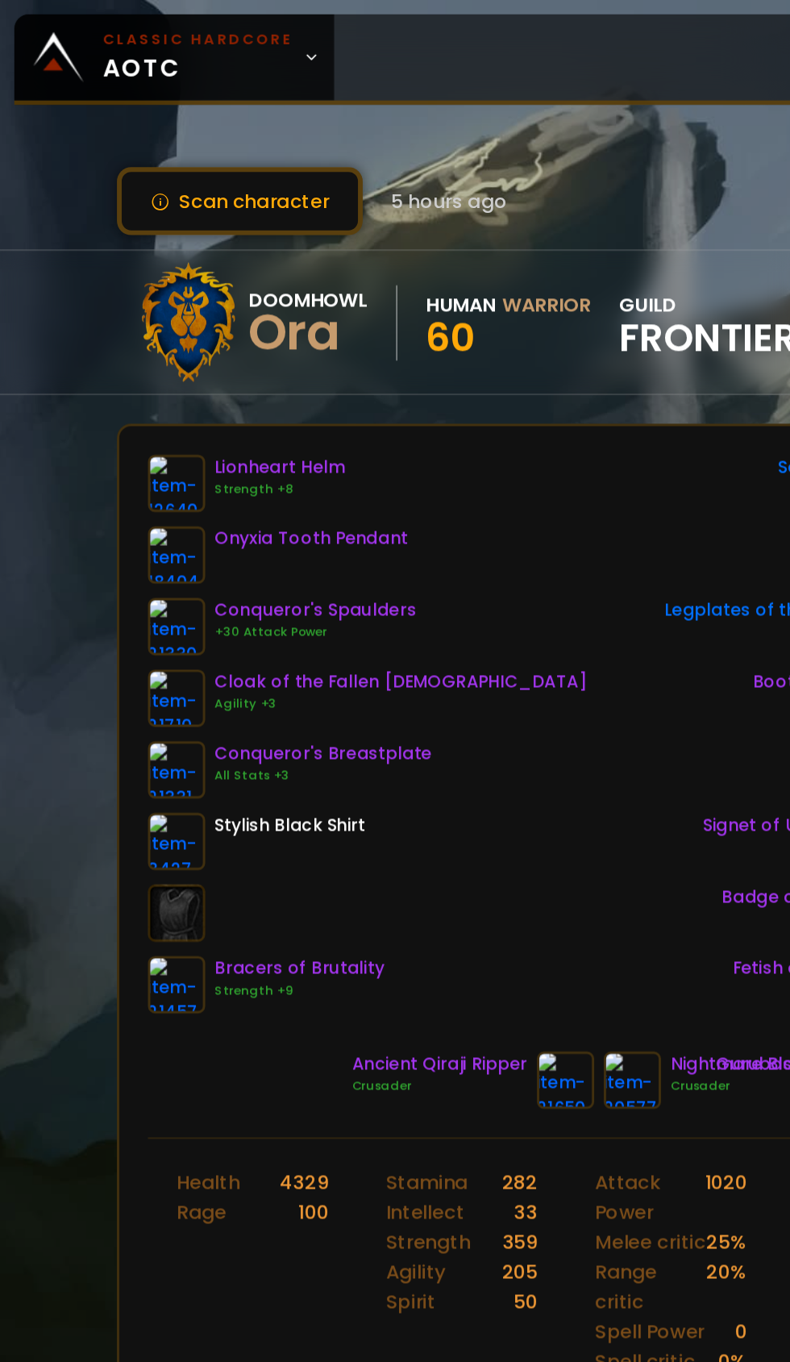
click at [205, 39] on icon at bounding box center [210, 38] width 11 height 11
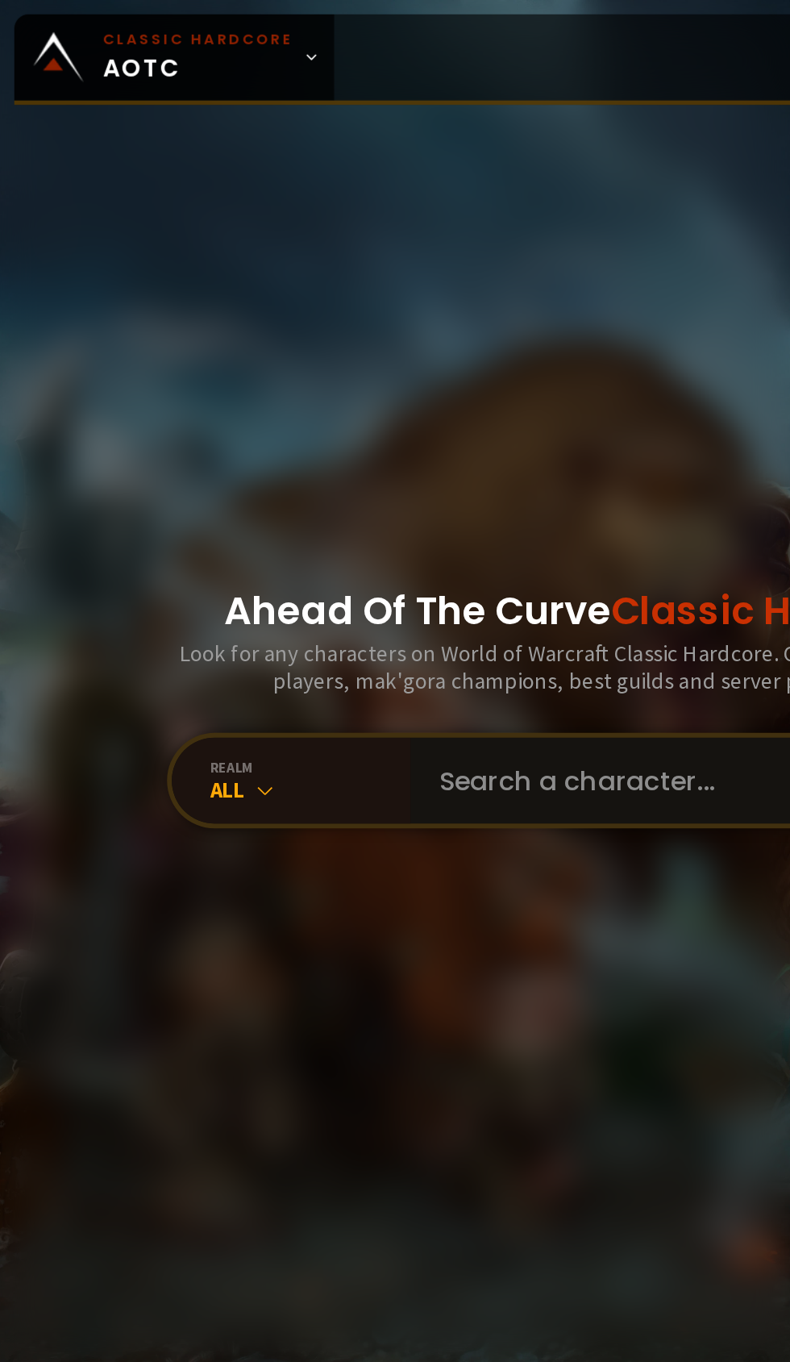
click at [369, 556] on input "text" at bounding box center [471, 527] width 368 height 58
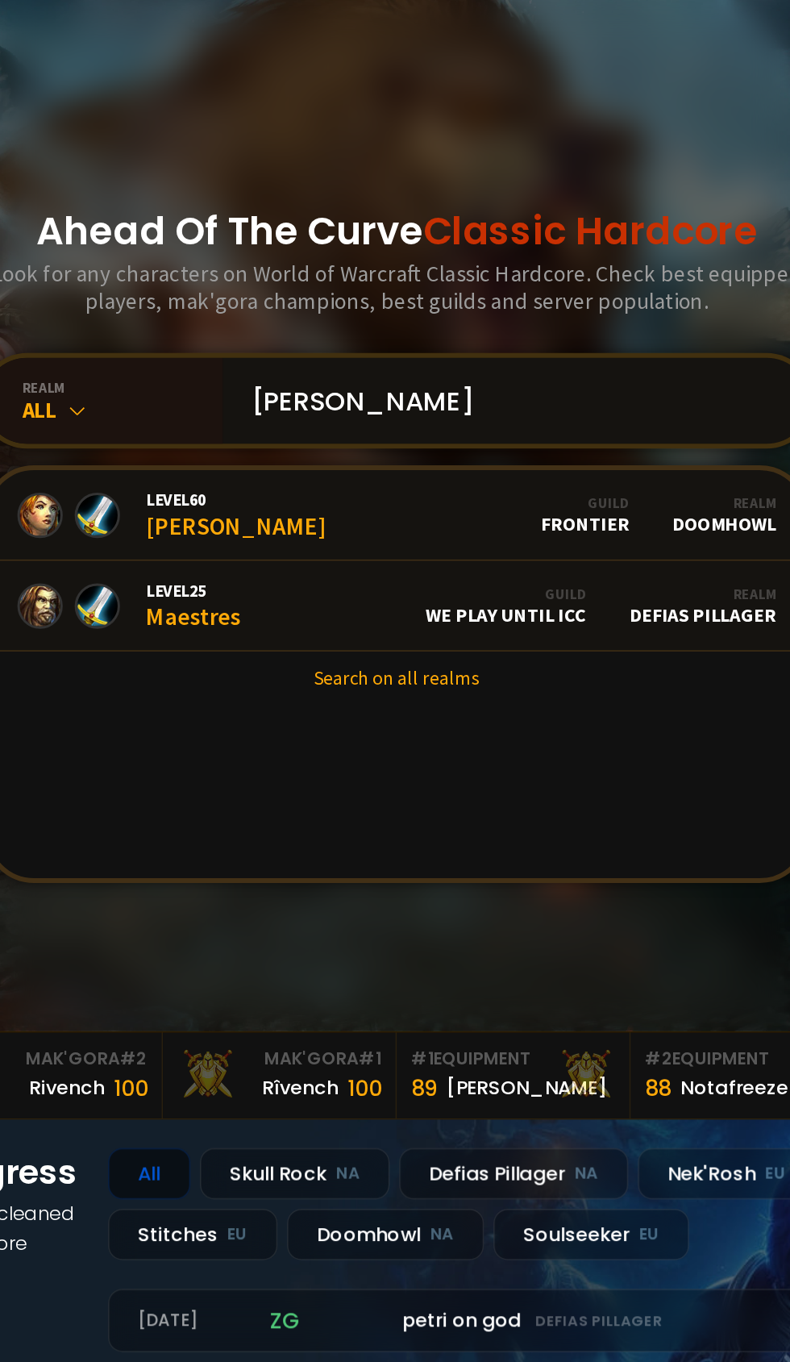
type input "[PERSON_NAME]"
click at [381, 635] on link "Level 60 [PERSON_NAME] Guild Frontier Realm Doomhowl" at bounding box center [395, 604] width 552 height 61
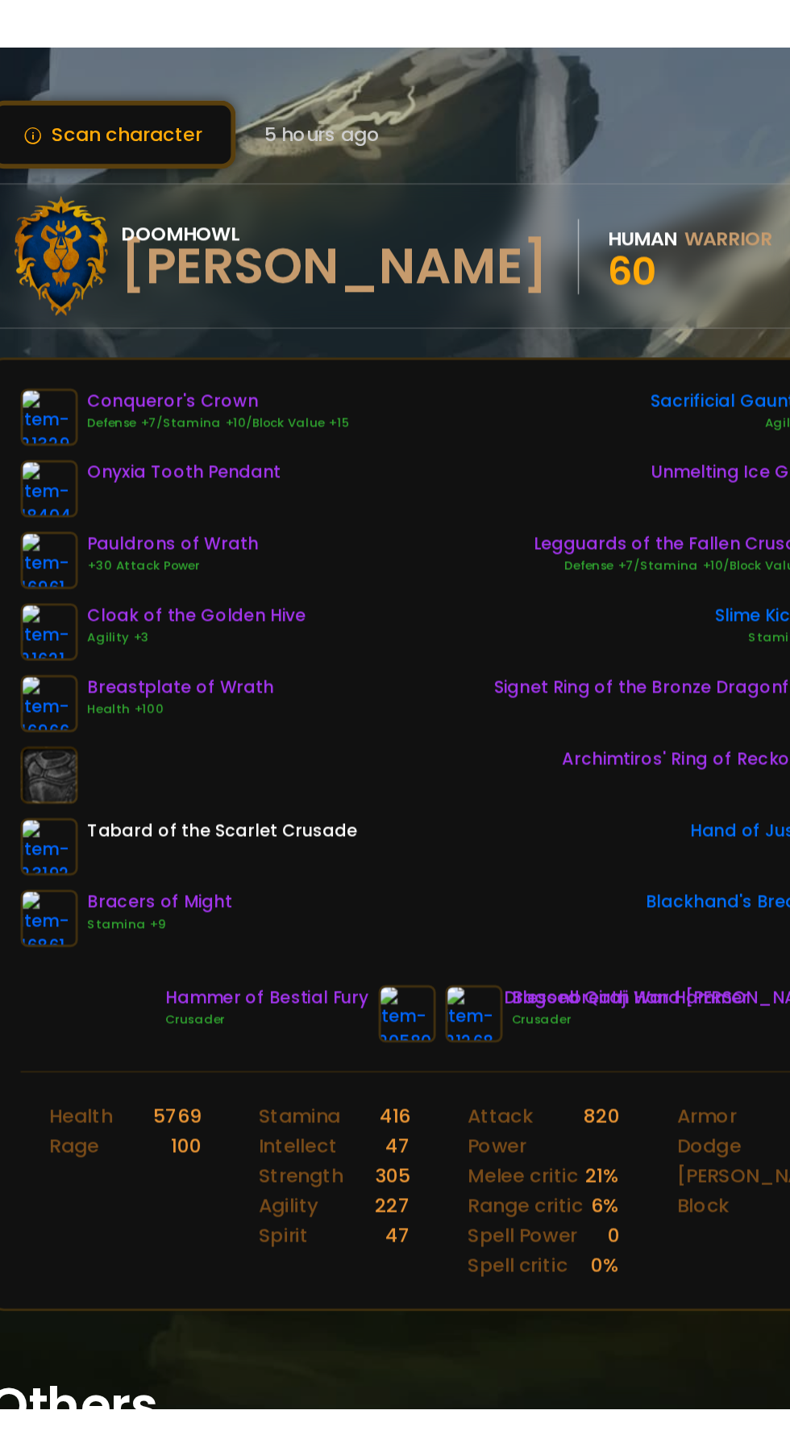
scroll to position [0, 10]
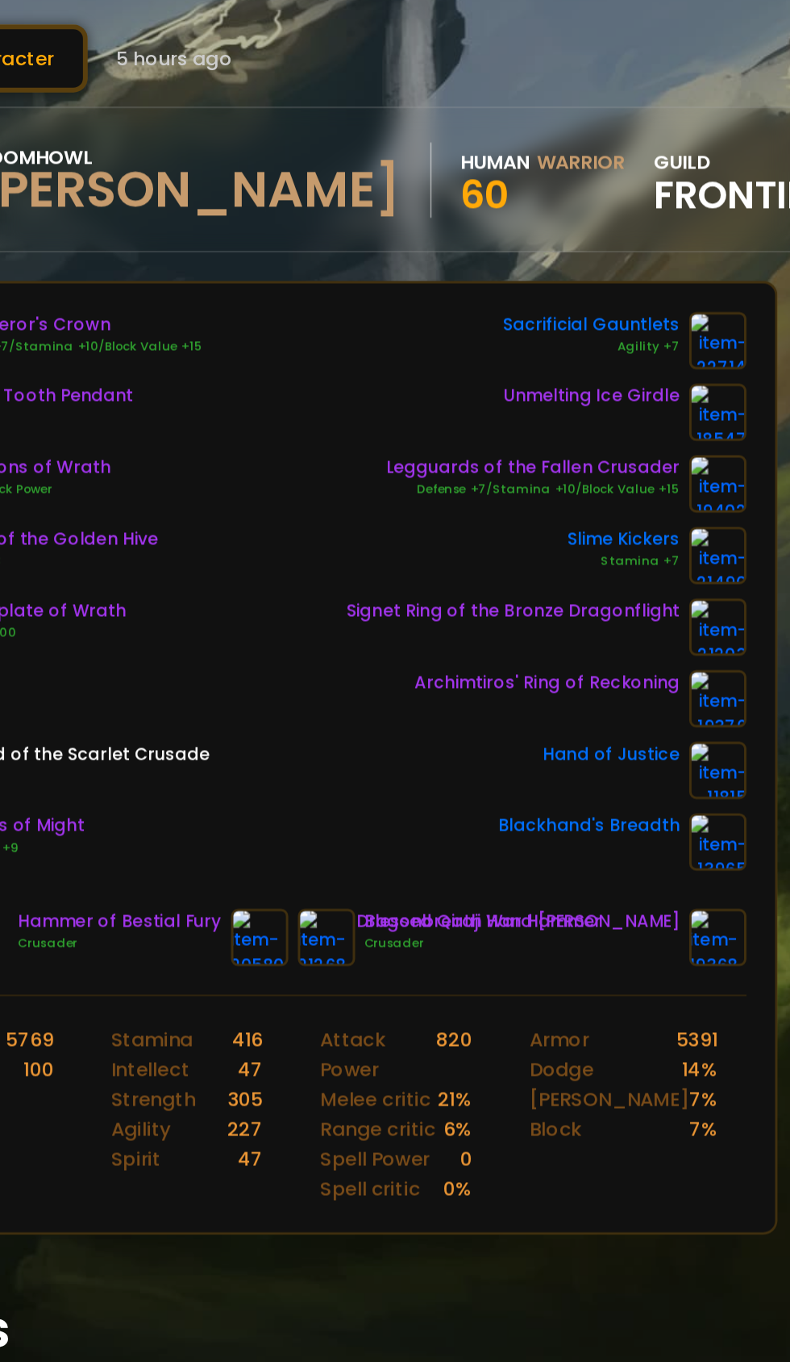
click at [348, 736] on img at bounding box center [351, 729] width 39 height 39
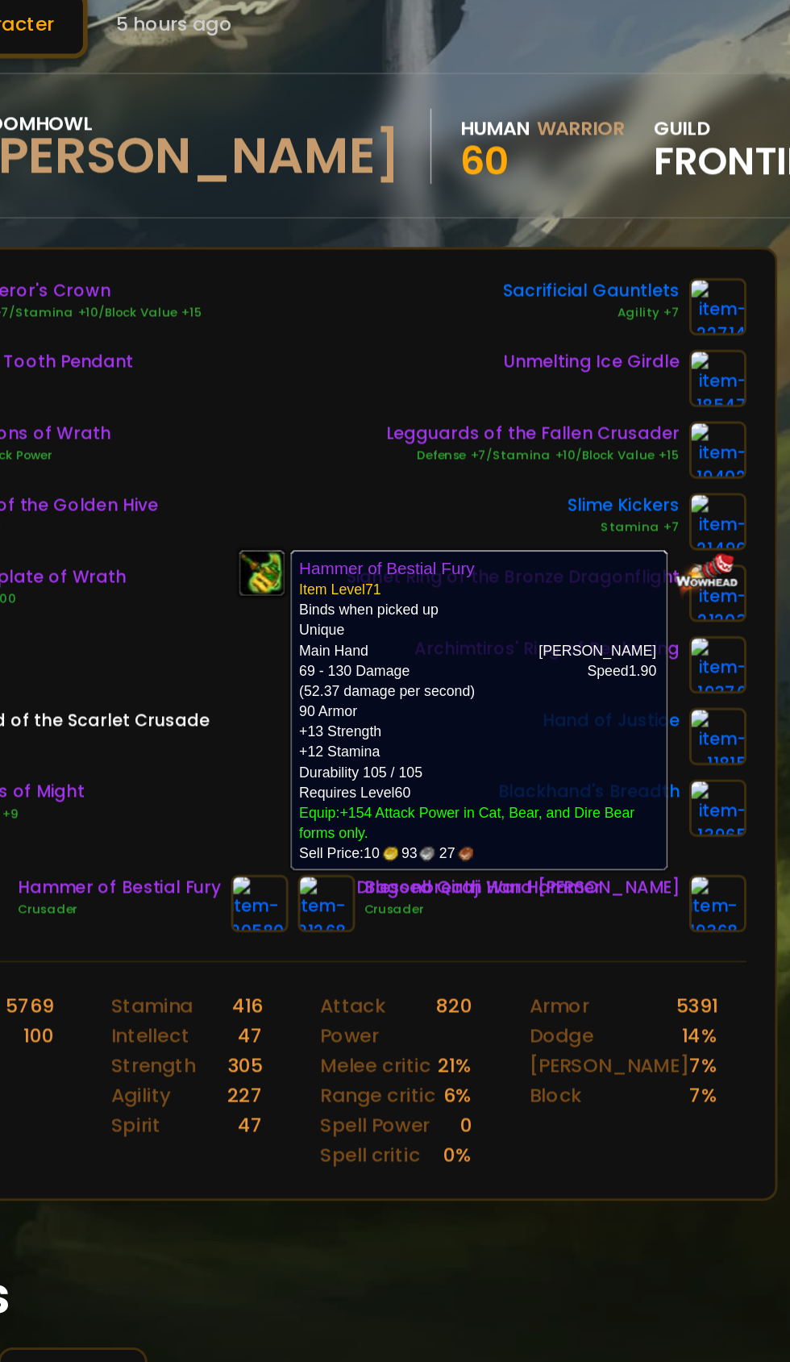
click at [426, 996] on h1 "Others" at bounding box center [385, 994] width 632 height 51
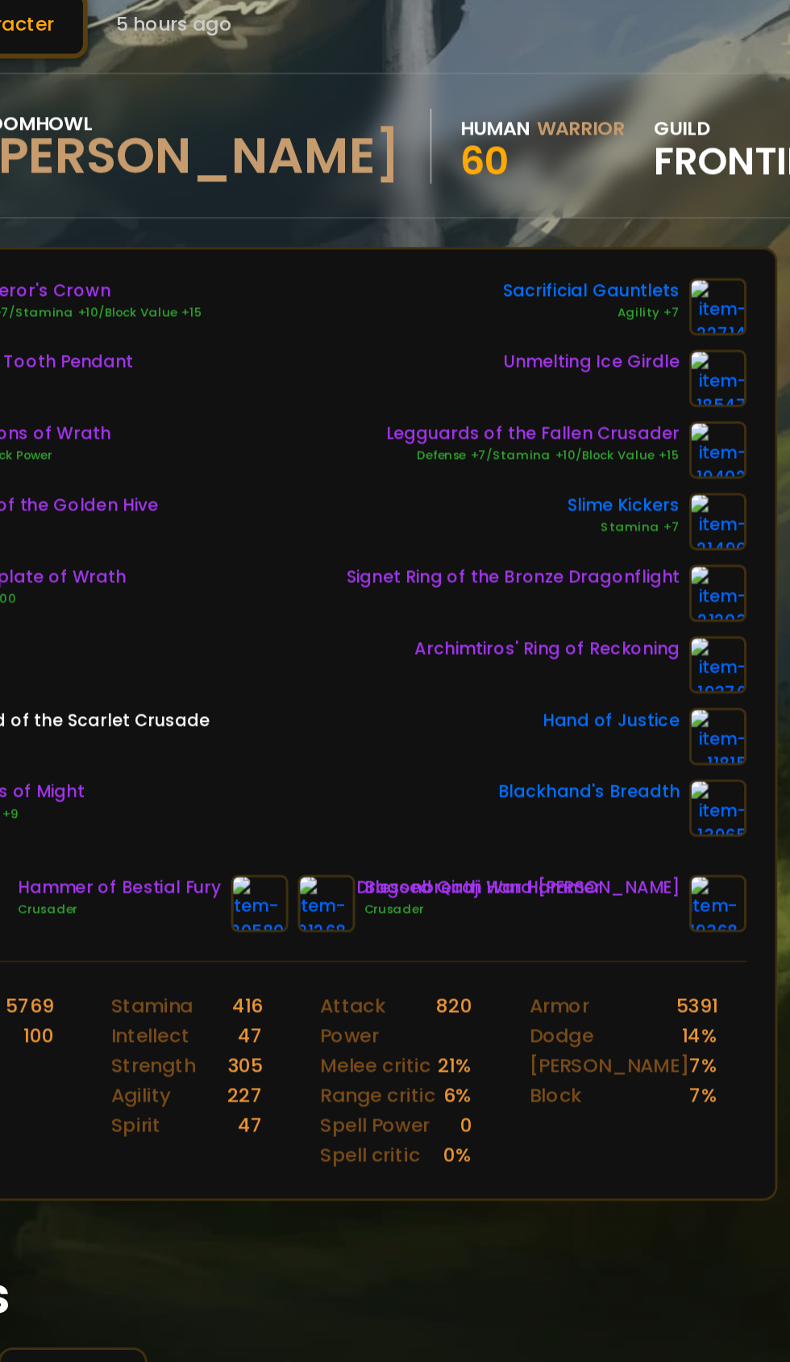
click at [398, 727] on img at bounding box center [396, 729] width 39 height 39
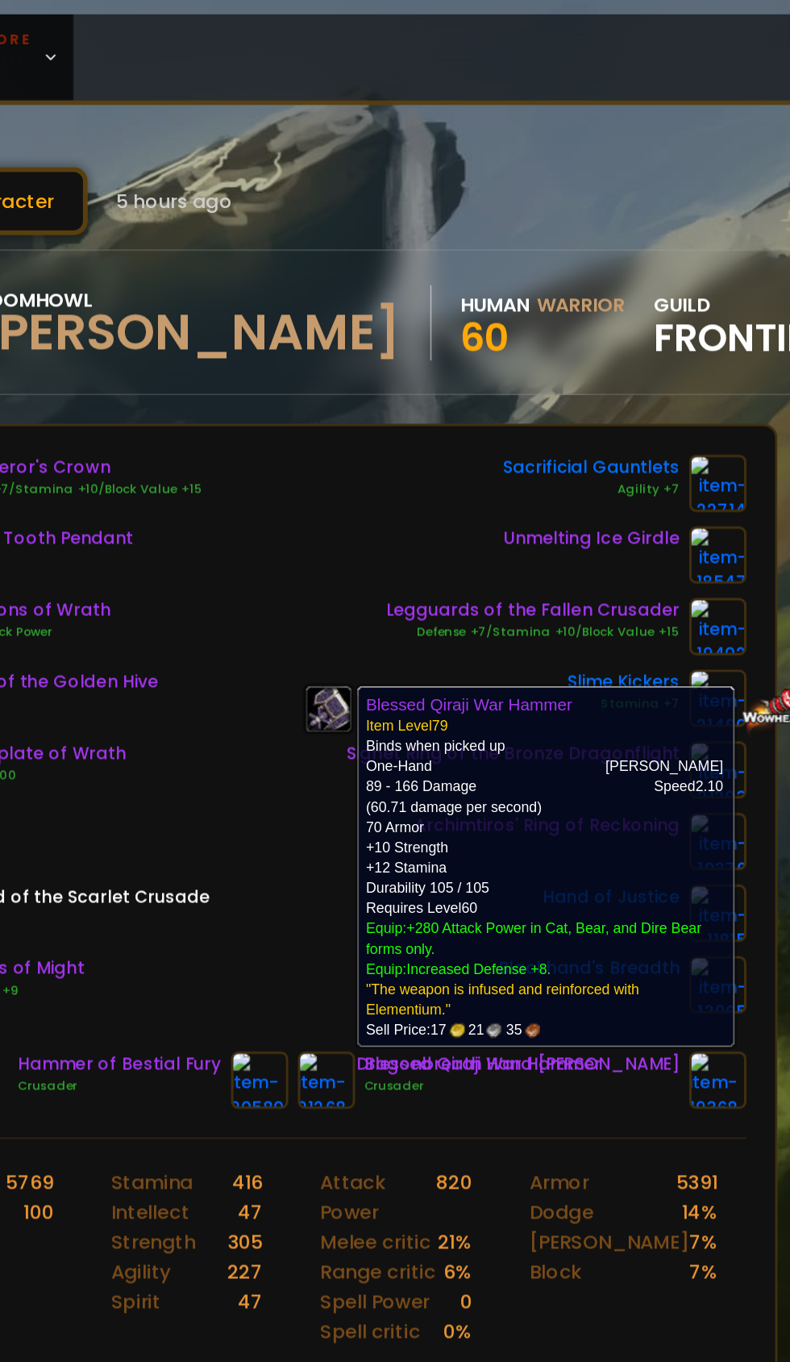
click at [368, 525] on div "Conqueror's Crown Defense +7/Stamina +10/Block Value +15 Onyxia Tooth Pendant P…" at bounding box center [385, 495] width 590 height 377
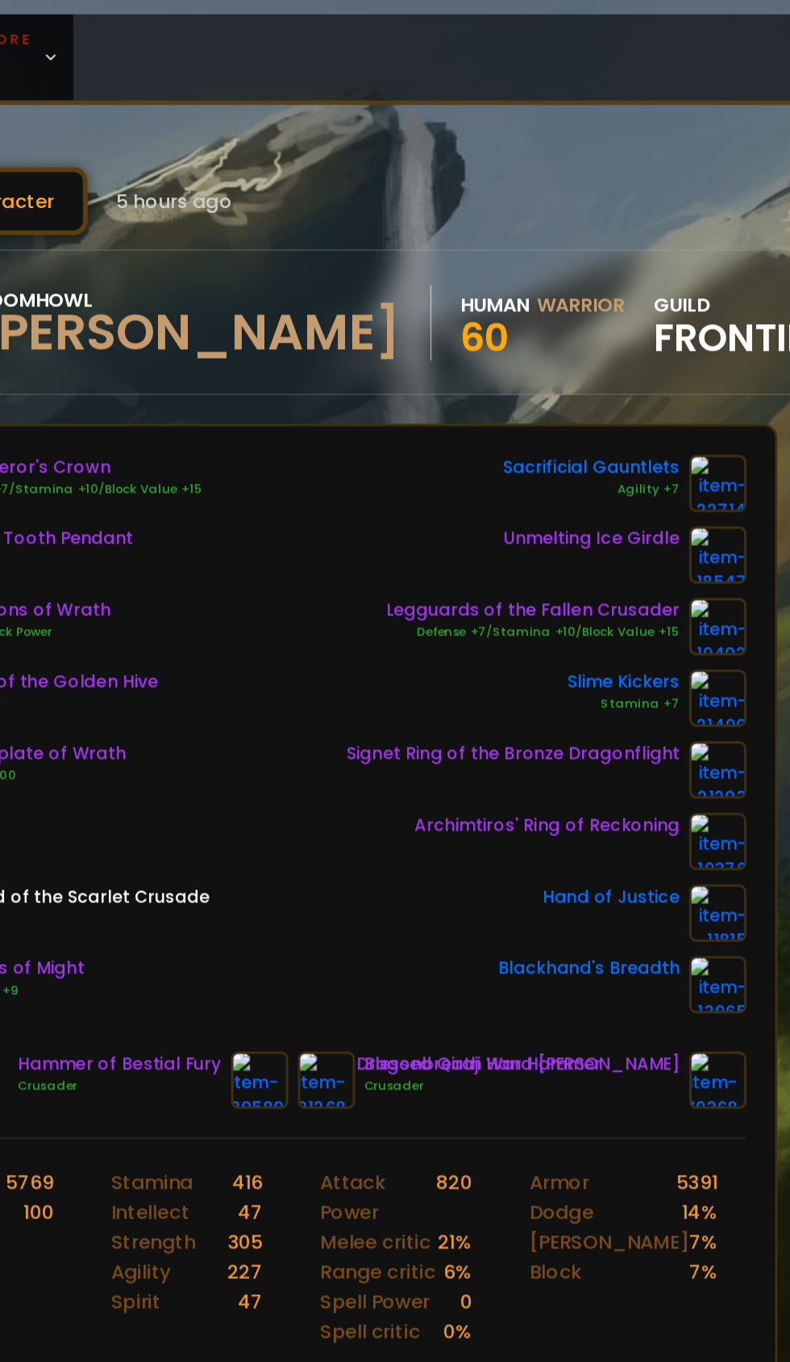
click at [340, 729] on img at bounding box center [351, 729] width 39 height 39
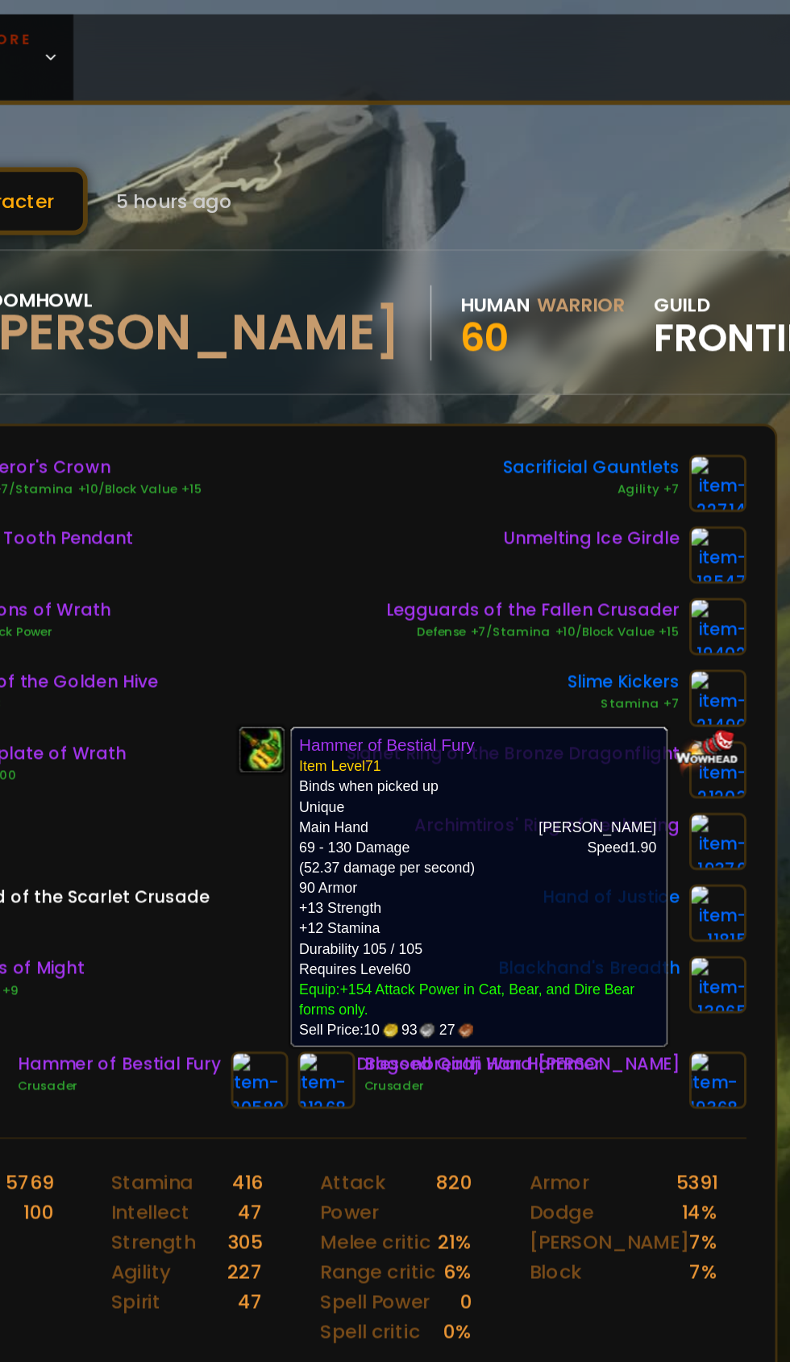
click at [432, 395] on div "Sacrificial Gauntlets Agility +7 Unmelting Ice Girdle Legguards of the Fallen C…" at bounding box center [545, 495] width 270 height 377
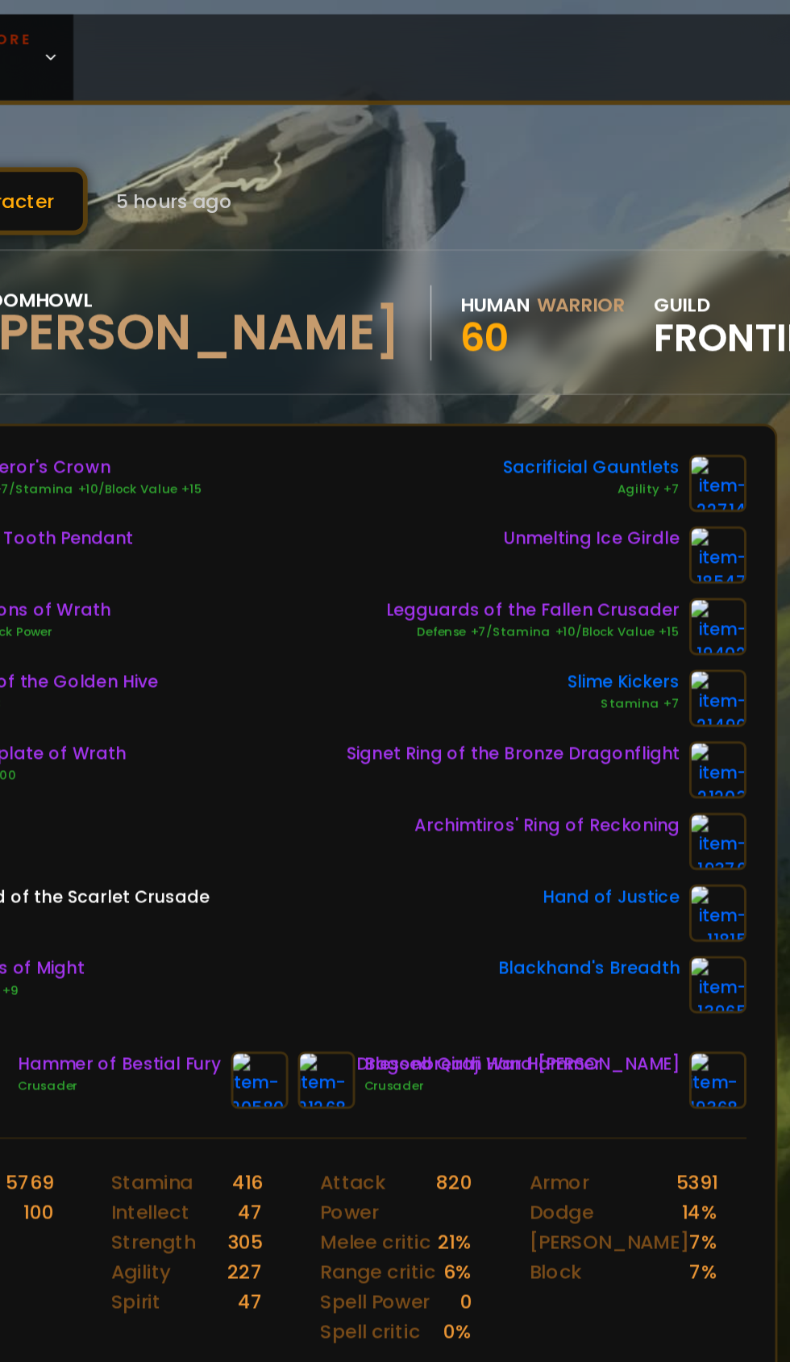
click at [340, 732] on img at bounding box center [351, 729] width 39 height 39
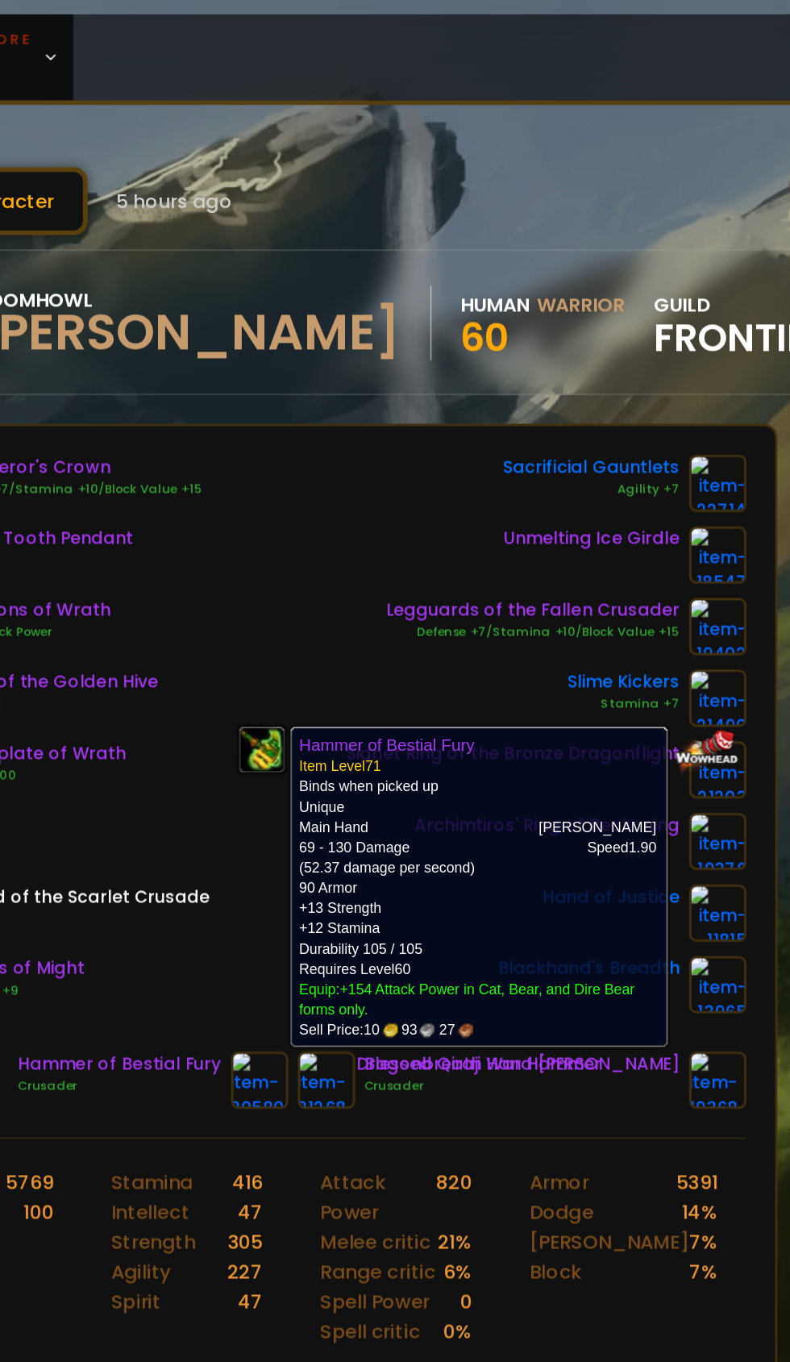
click at [407, 406] on div "Conqueror's Crown Defense +7/Stamina +10/Block Value +15 Onyxia Tooth Pendant P…" at bounding box center [385, 495] width 590 height 377
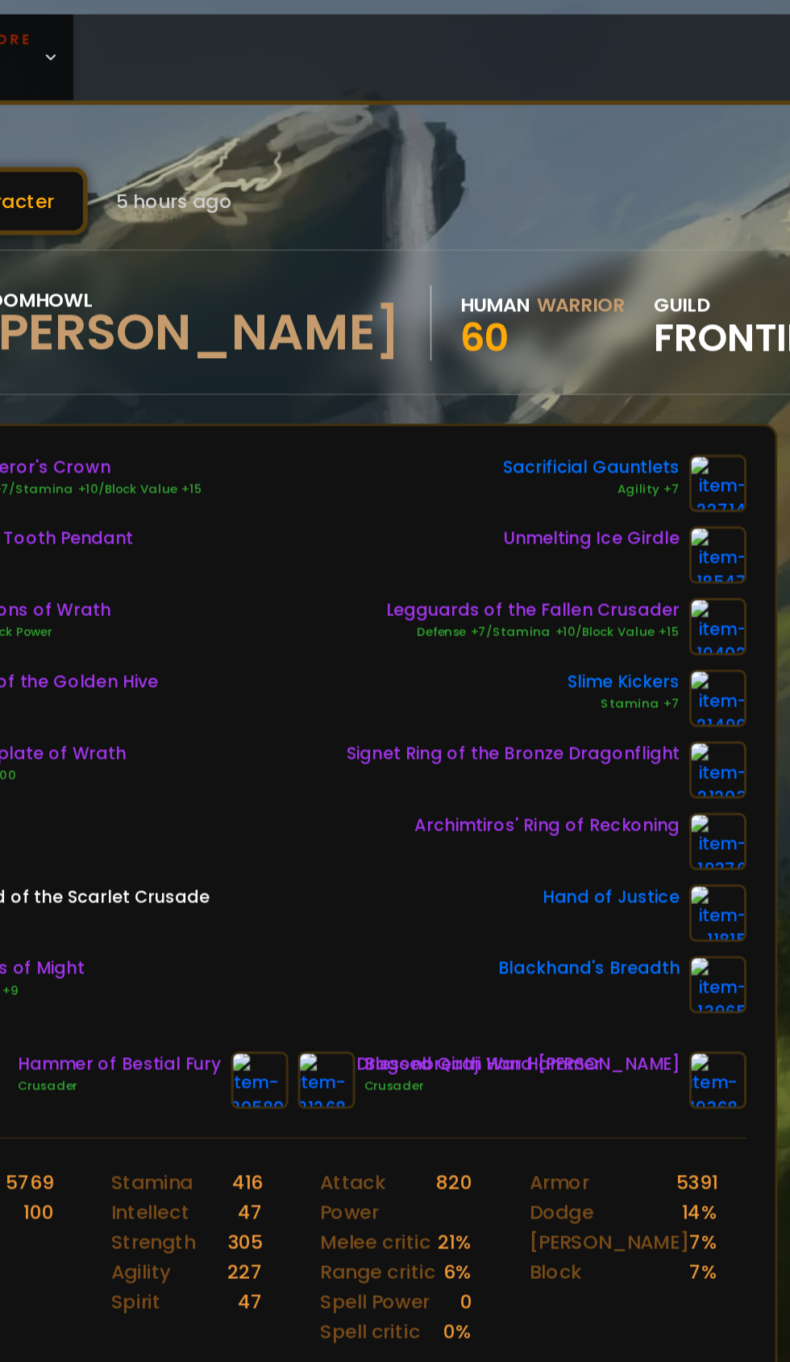
click at [392, 726] on img at bounding box center [396, 729] width 39 height 39
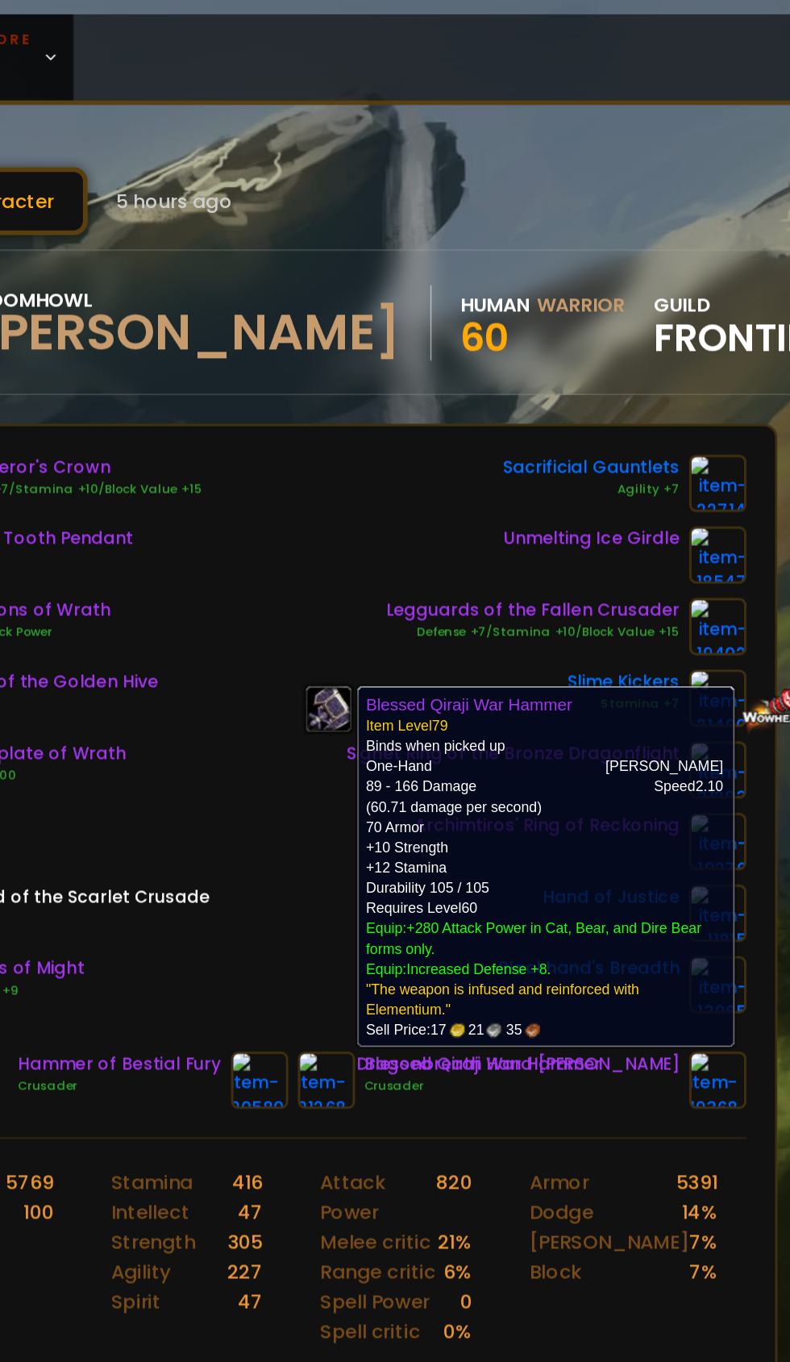
click at [417, 377] on div "Conqueror's Crown Defense +7/Stamina +10/Block Value +15 Onyxia Tooth Pendant P…" at bounding box center [385, 495] width 590 height 377
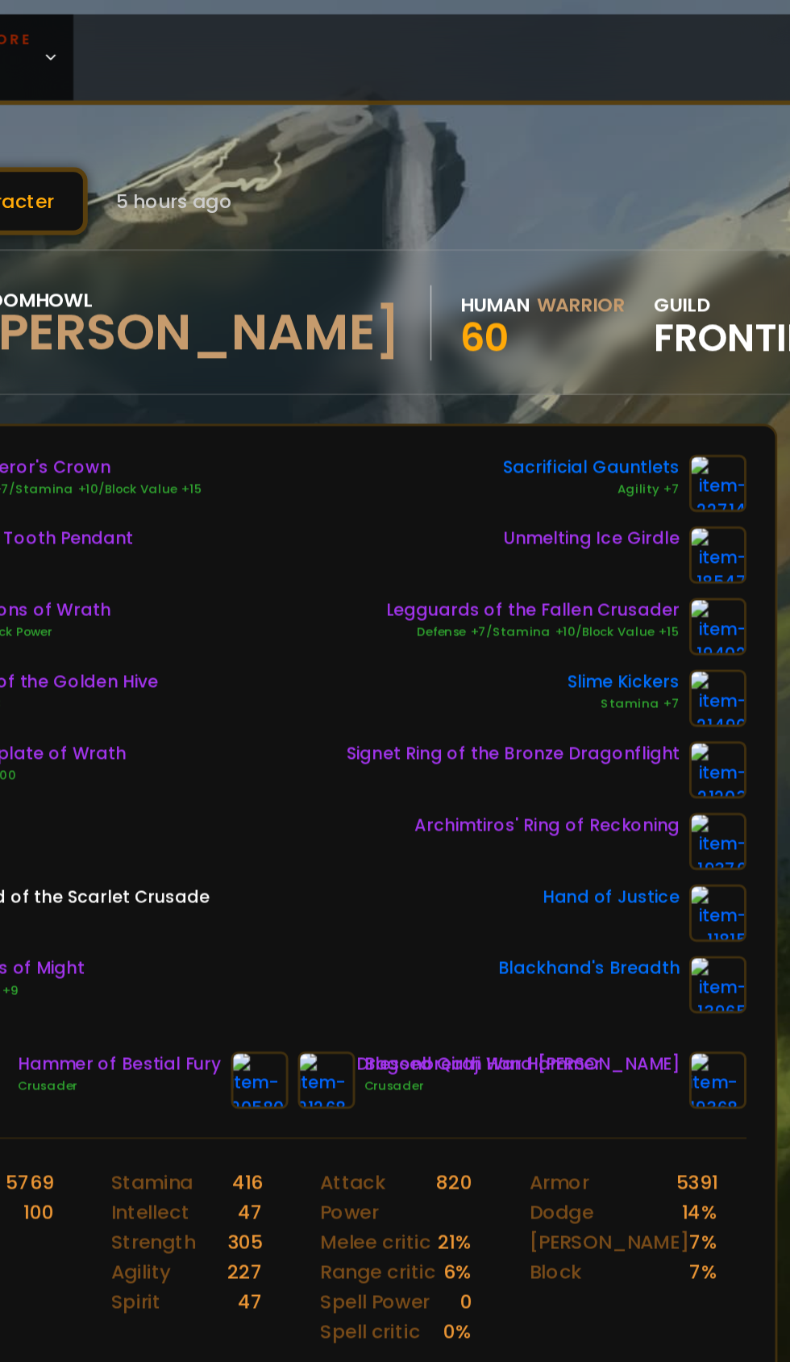
click at [665, 737] on img at bounding box center [661, 729] width 39 height 39
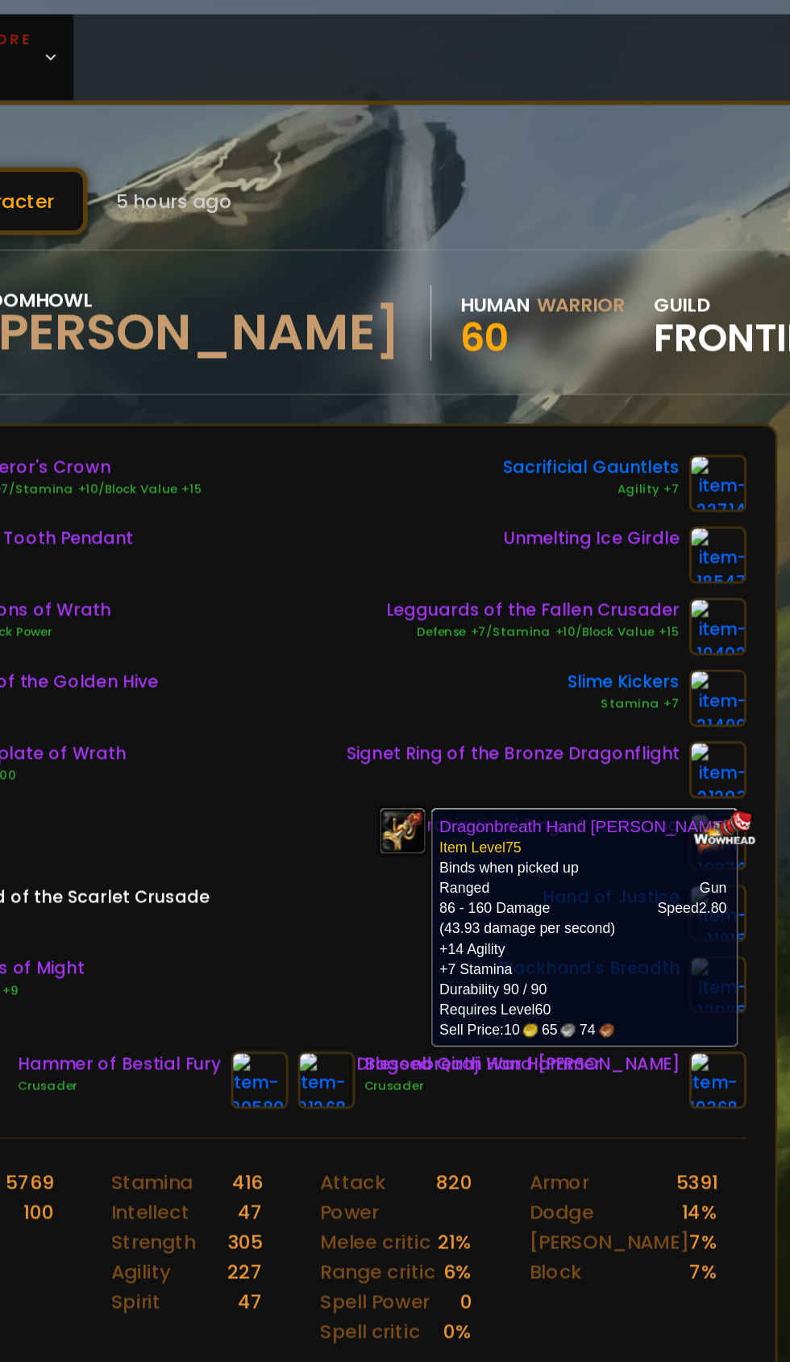
click at [371, 419] on div "Conqueror's Crown Defense +7/Stamina +10/Block Value +15 Onyxia Tooth Pendant P…" at bounding box center [385, 495] width 590 height 377
